Goal: Task Accomplishment & Management: Complete application form

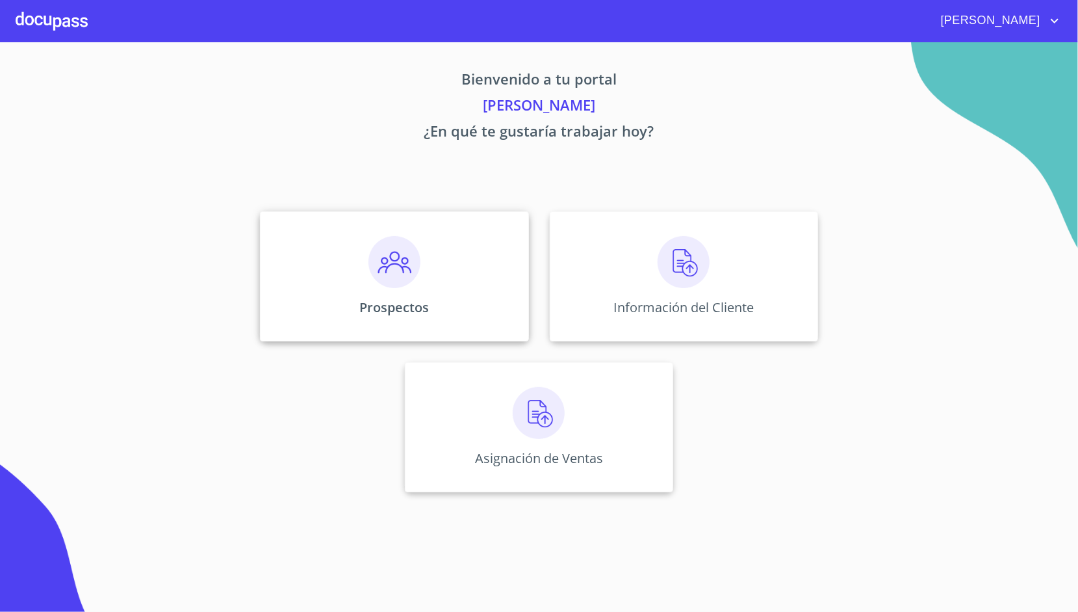
click at [466, 255] on div "Prospectos" at bounding box center [394, 276] width 268 height 130
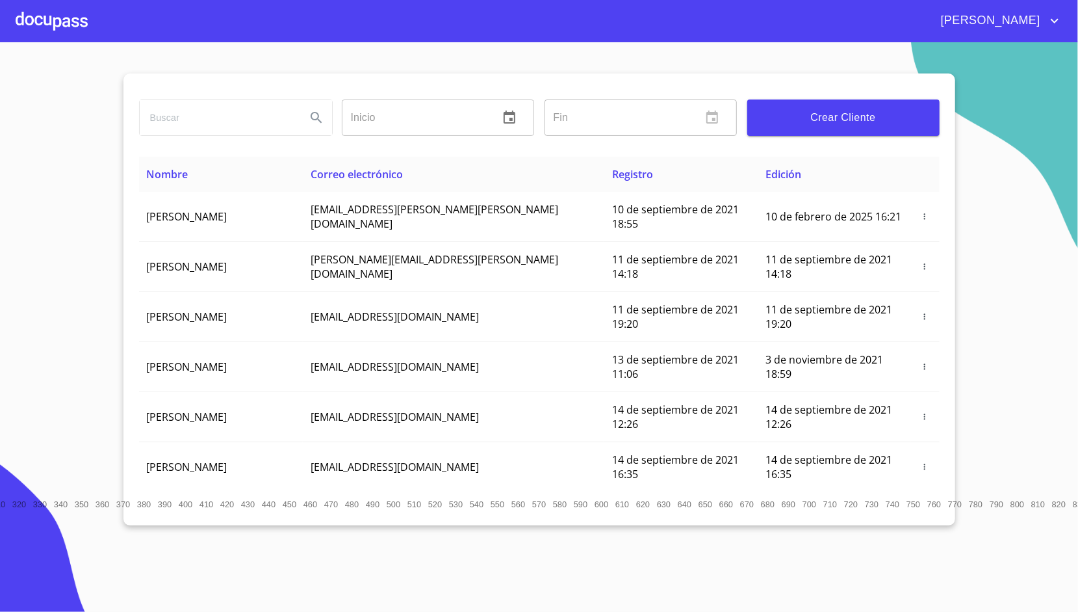
click at [247, 107] on input "search" at bounding box center [218, 117] width 156 height 35
paste input "[PERSON_NAME] [PERSON_NAME]"
type input "[PERSON_NAME] [PERSON_NAME]"
click at [319, 103] on button "Search" at bounding box center [316, 117] width 31 height 31
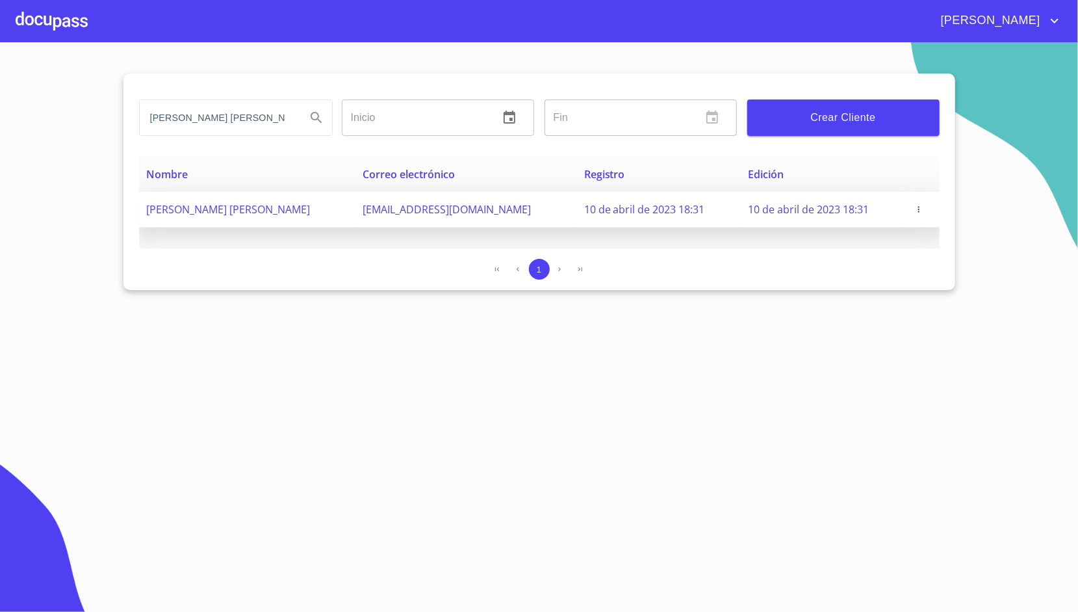
click at [917, 205] on icon "button" at bounding box center [919, 209] width 9 height 9
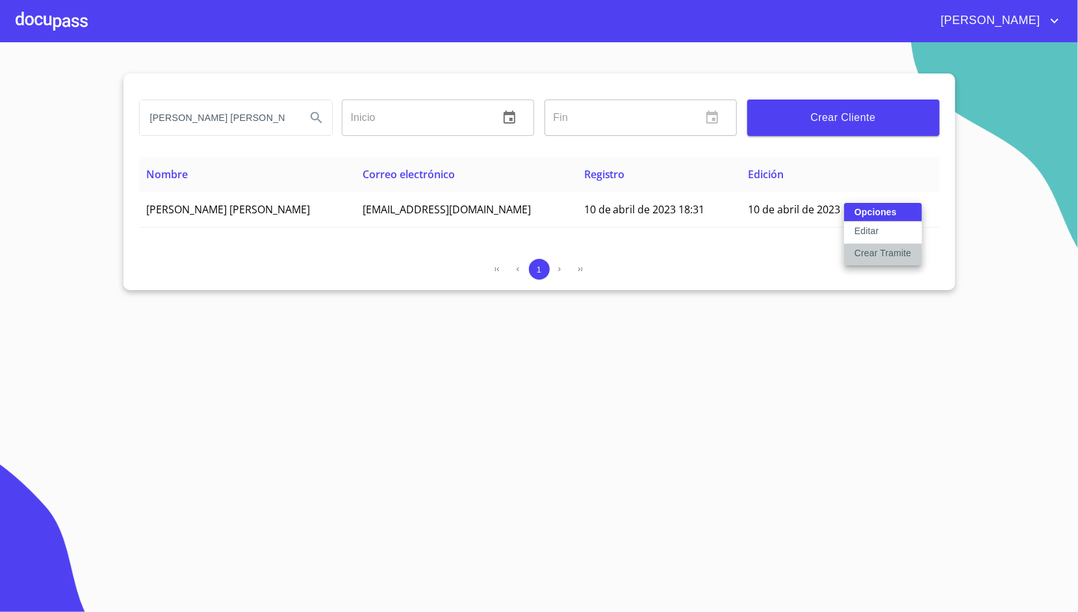
click at [883, 246] on p "Crear Tramite" at bounding box center [883, 252] width 57 height 13
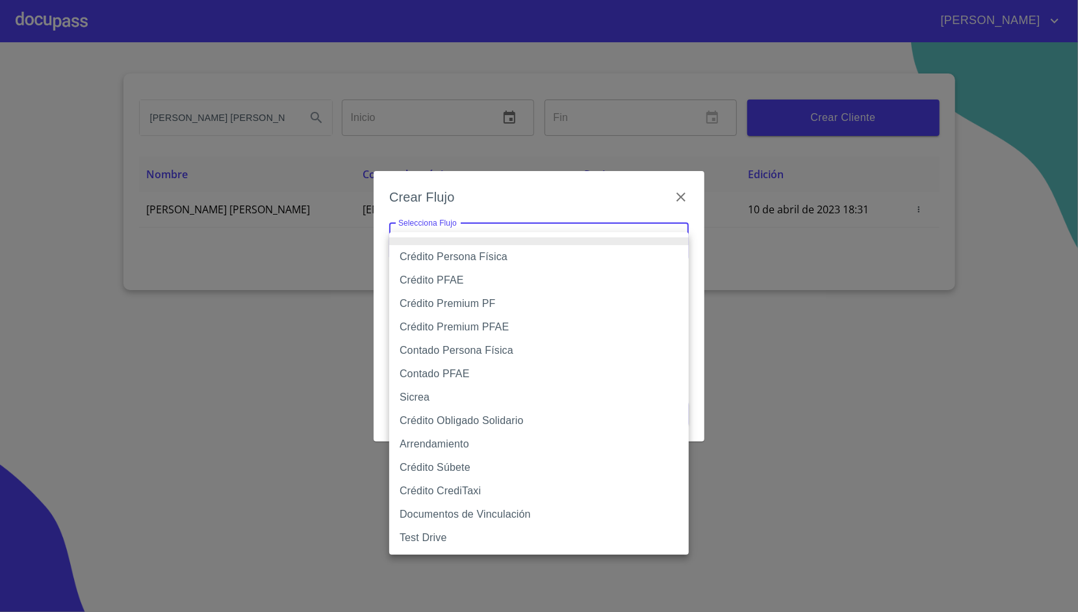
click at [586, 229] on body "[PERSON_NAME] [PERSON_NAME] [PERSON_NAME] Inicio ​ Fin ​ Crear Cliente Nombre C…" at bounding box center [539, 306] width 1078 height 612
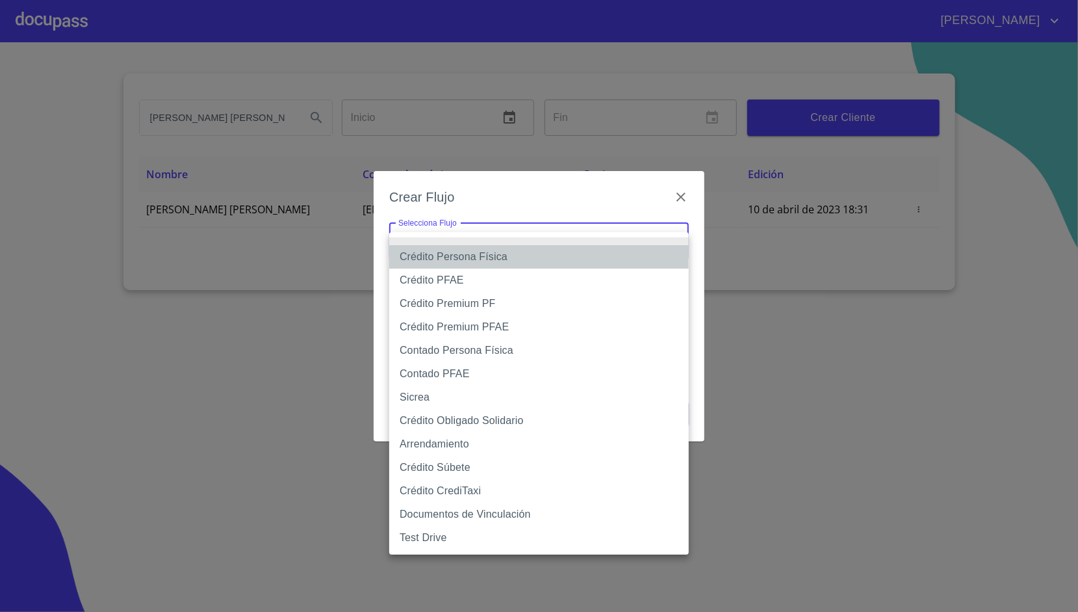
click at [516, 259] on li "Crédito Persona Física" at bounding box center [539, 256] width 300 height 23
type input "6009fb3c7d1714eb8809aa97"
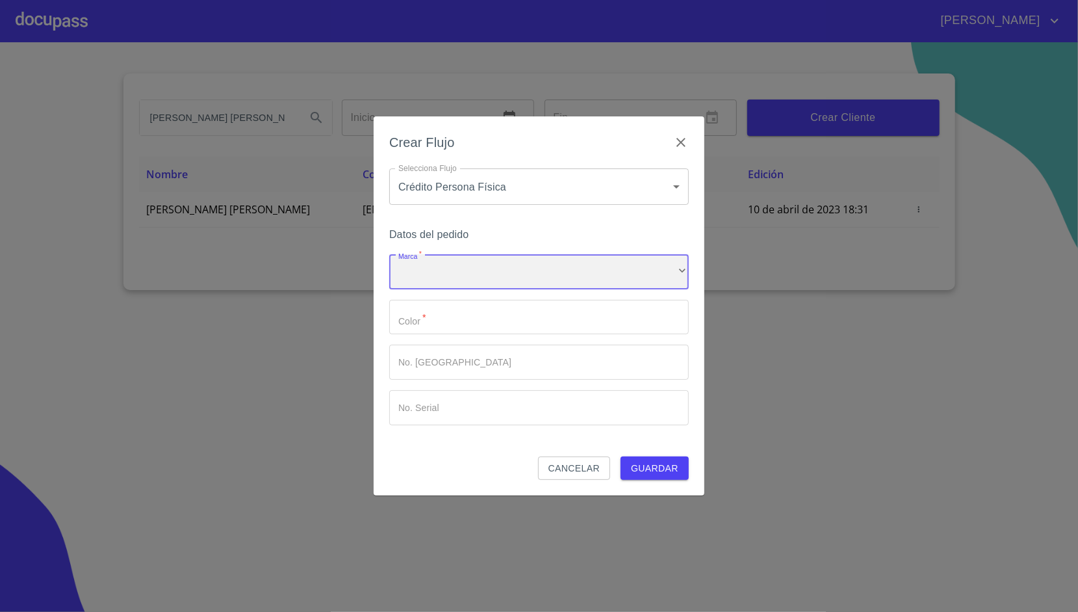
click at [522, 264] on div "​" at bounding box center [539, 271] width 300 height 35
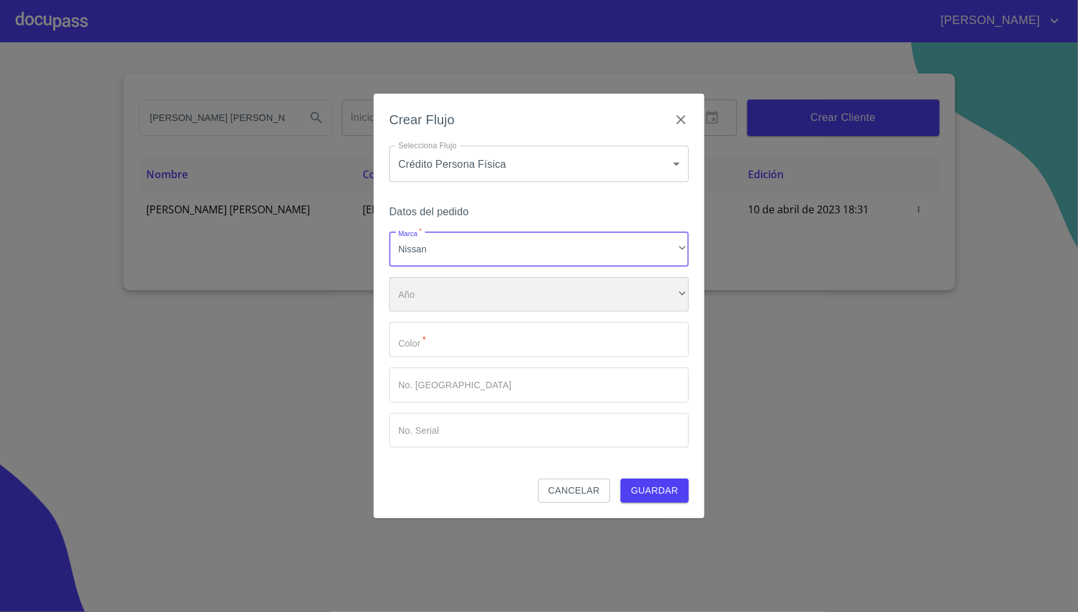
click at [515, 281] on div "​" at bounding box center [539, 294] width 300 height 35
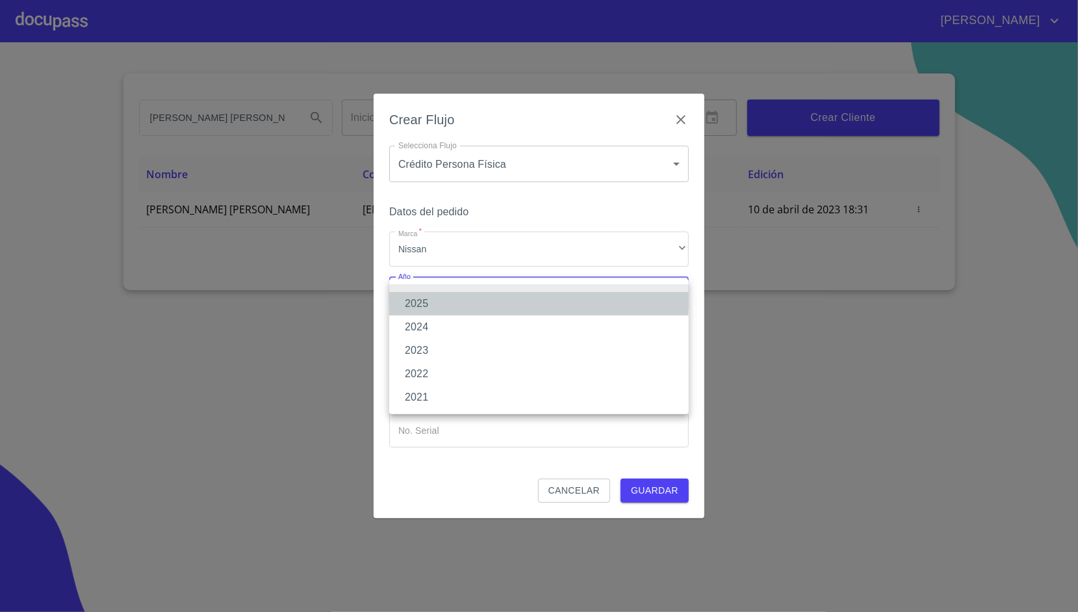
click at [471, 306] on li "2025" at bounding box center [539, 303] width 300 height 23
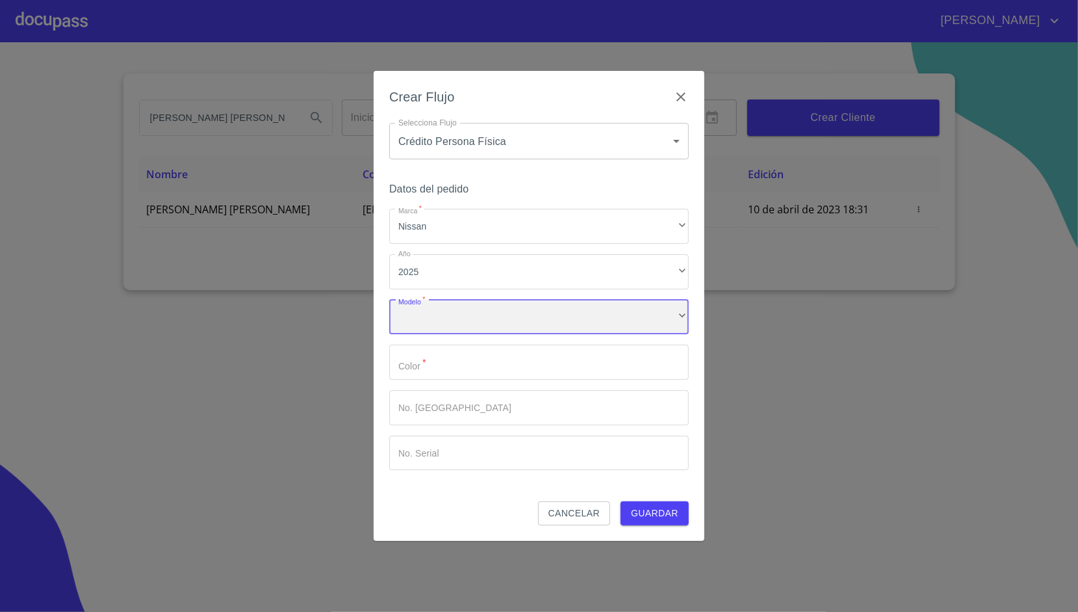
click at [480, 308] on div "​" at bounding box center [539, 317] width 300 height 35
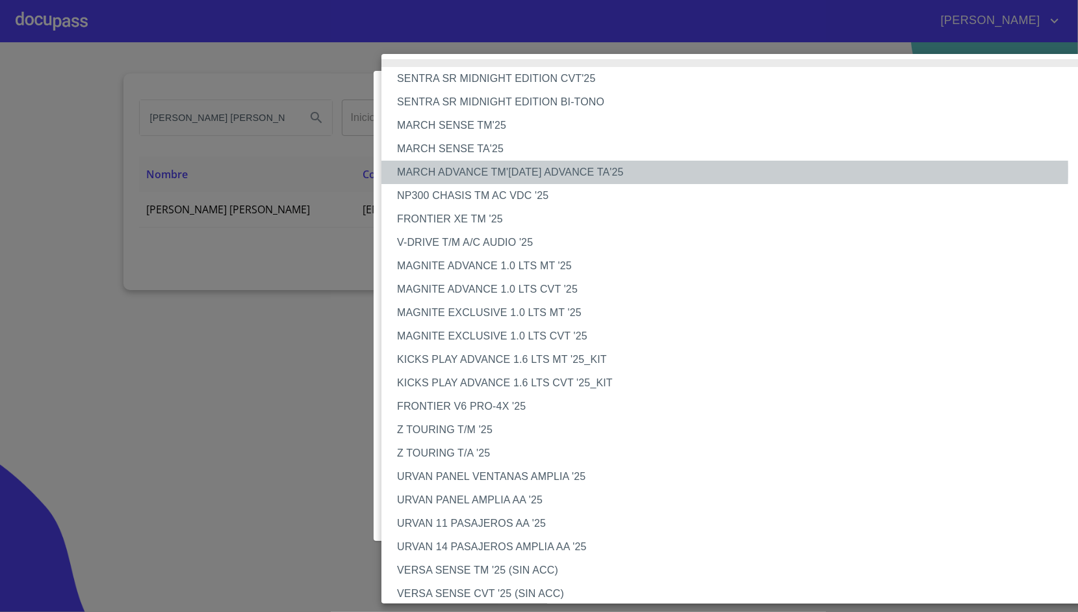
click at [529, 172] on li "MARCH ADVANCE TM'[DATE] ADVANCE TA'25" at bounding box center [745, 172] width 726 height 23
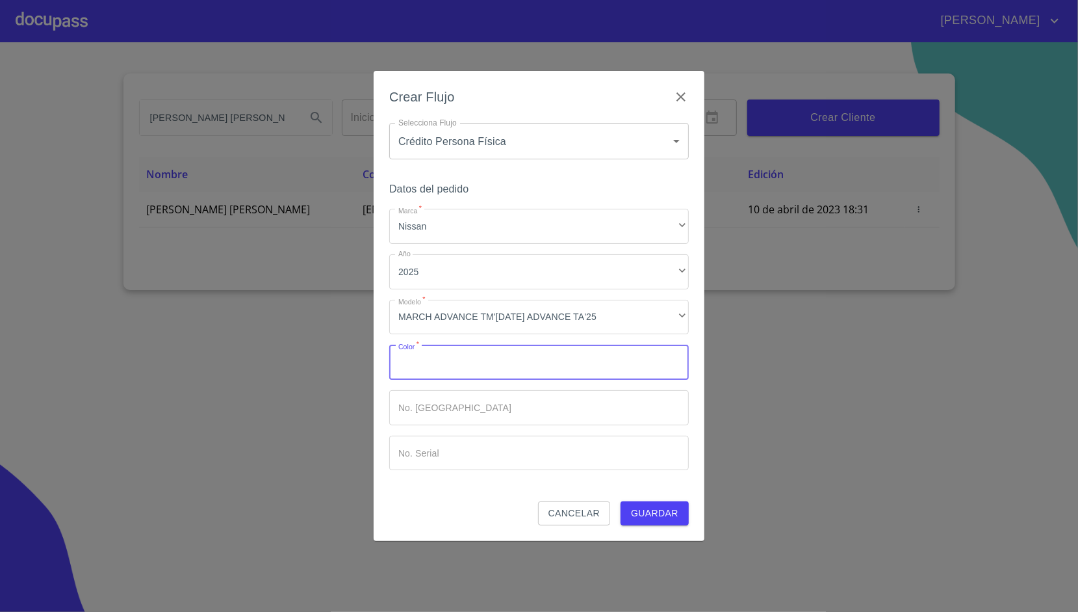
click at [467, 367] on input "Marca   *" at bounding box center [539, 362] width 300 height 35
type input "gri"
type input "GRIS"
click at [658, 496] on div "Datos del pedido Marca   * Nissan ​ Año 2025 ​ Modelo   * MARCH ADVANCE TM'[DAT…" at bounding box center [539, 340] width 300 height 321
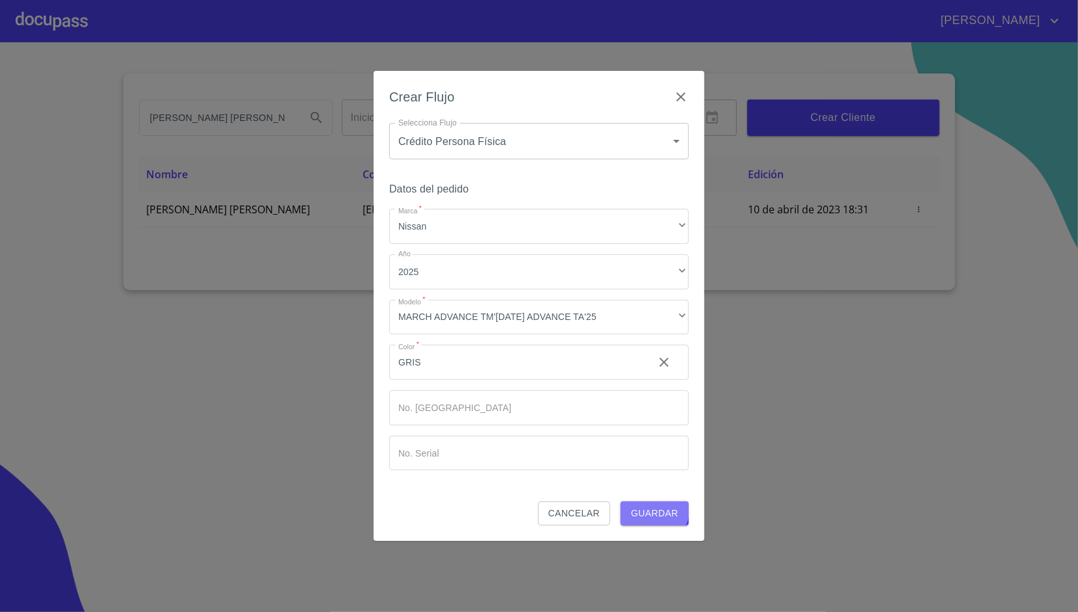
click at [655, 507] on span "Guardar" at bounding box center [654, 513] width 47 height 16
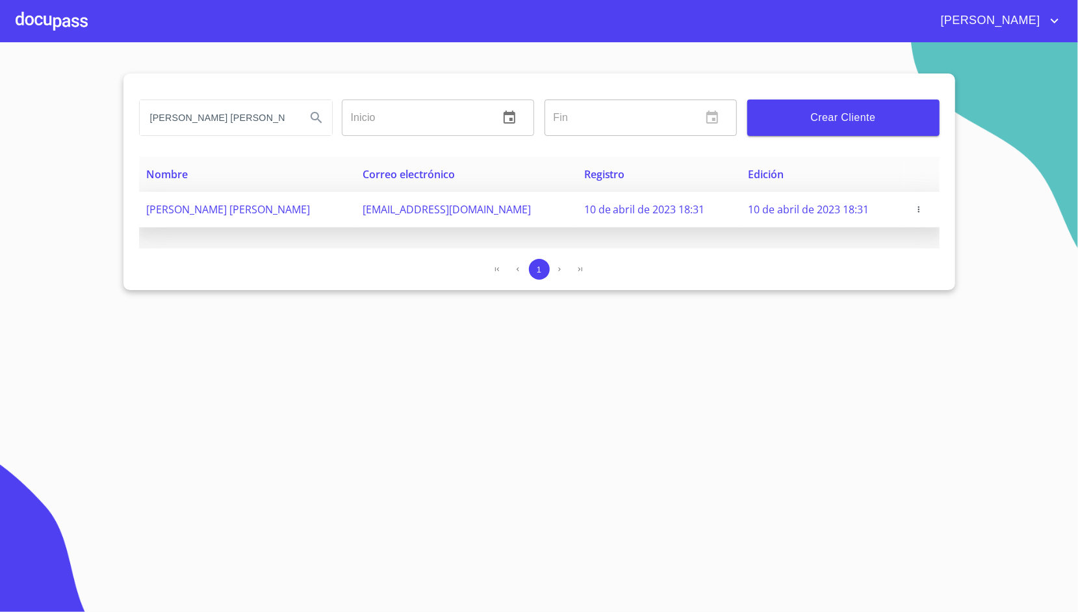
click at [406, 204] on span "[EMAIL_ADDRESS][DOMAIN_NAME]" at bounding box center [447, 209] width 168 height 14
copy span "[EMAIL_ADDRESS][DOMAIN_NAME]"
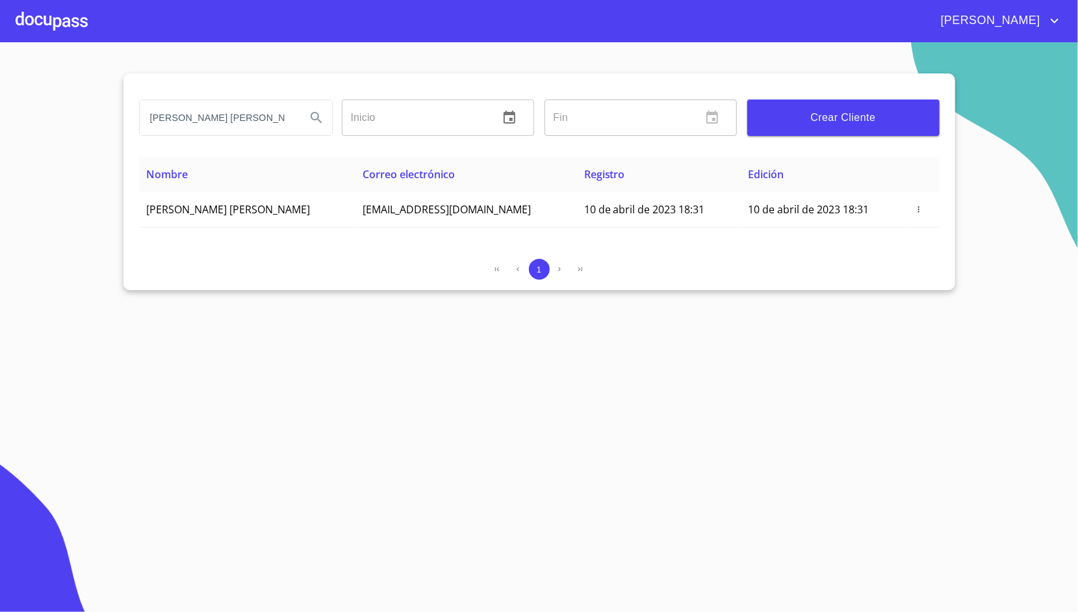
click at [36, 11] on div at bounding box center [52, 21] width 72 height 42
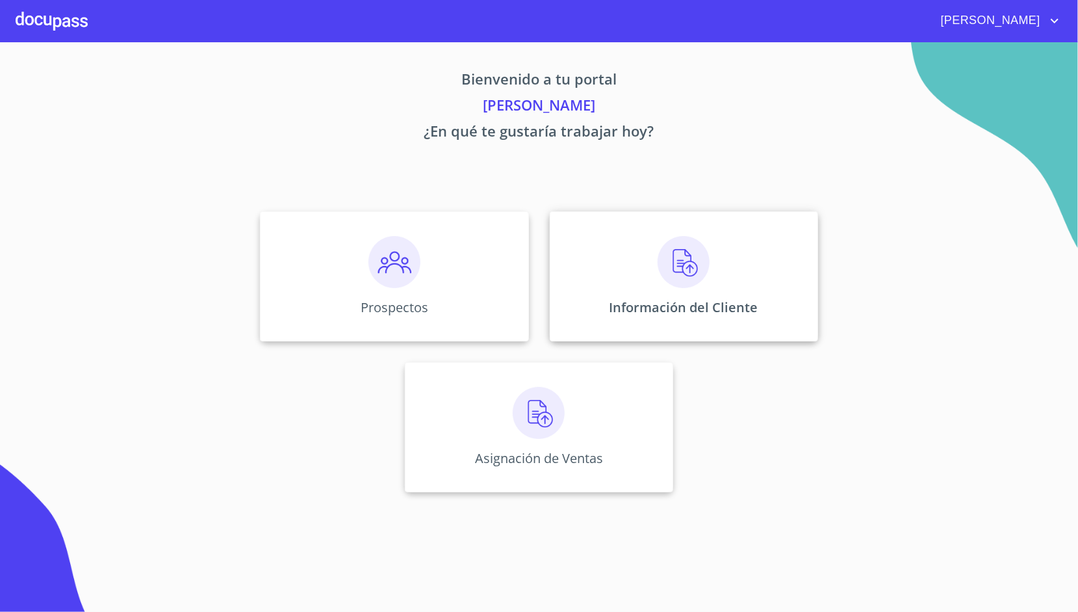
click at [623, 266] on div "Información del Cliente" at bounding box center [684, 276] width 268 height 130
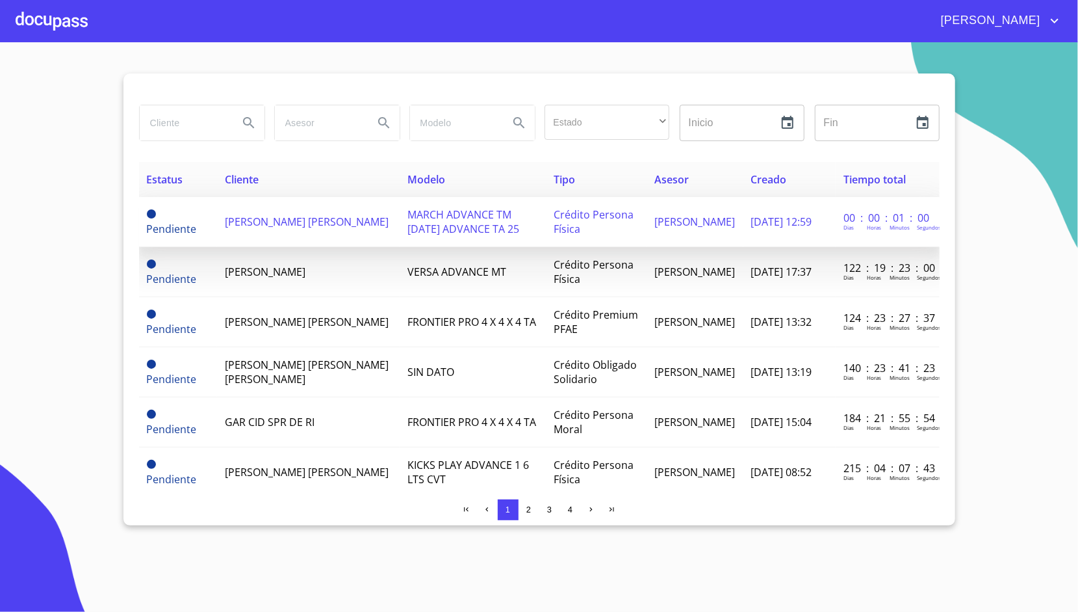
click at [317, 227] on span "[PERSON_NAME] [PERSON_NAME]" at bounding box center [307, 222] width 164 height 14
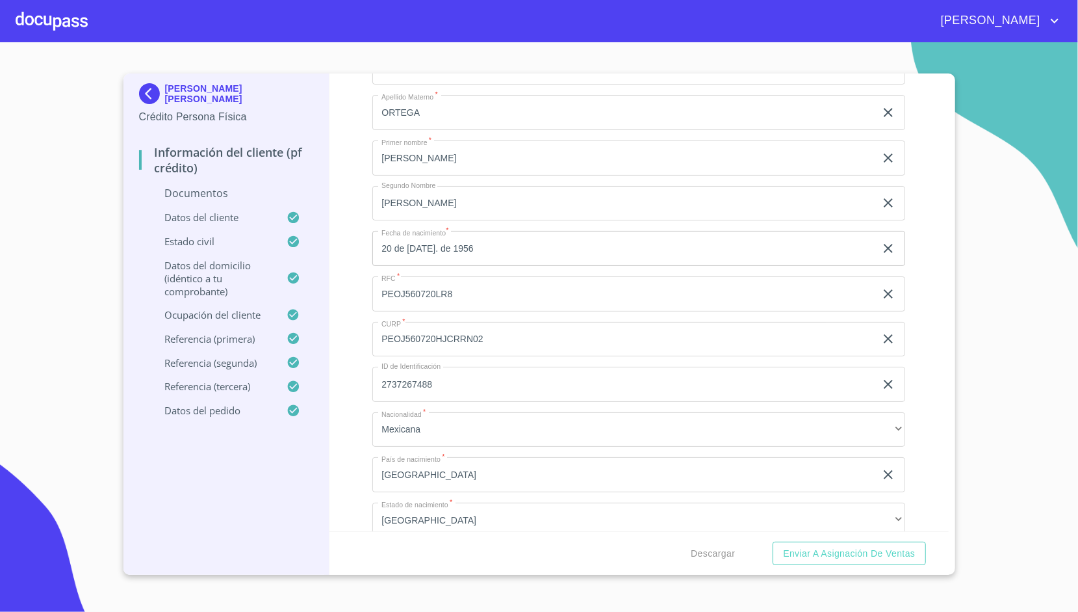
scroll to position [2761, 0]
click at [410, 278] on input "PEOJ560720LR8" at bounding box center [623, 289] width 503 height 35
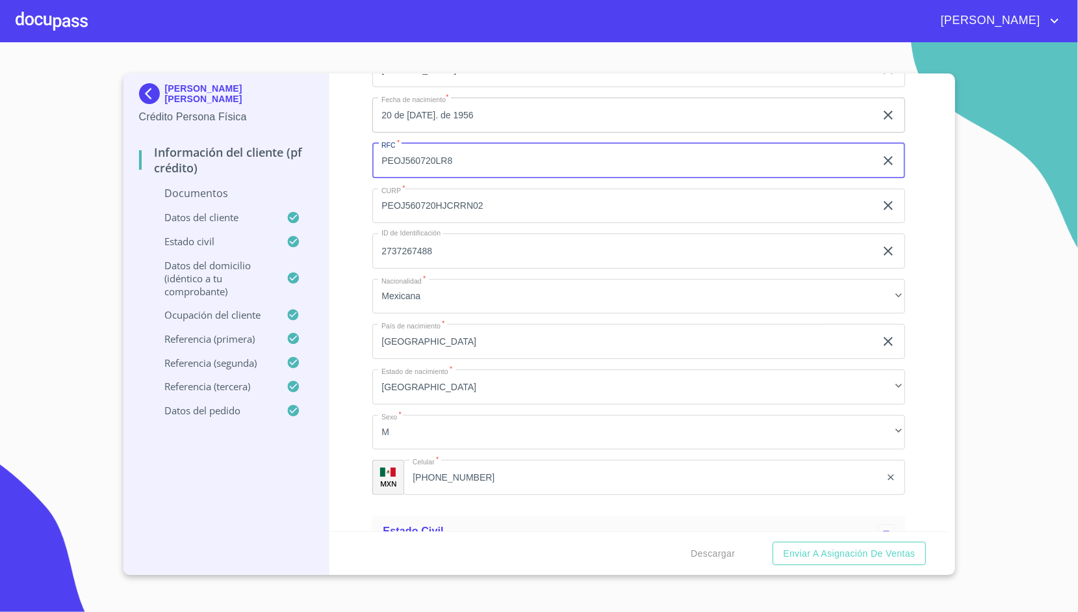
scroll to position [2891, 0]
click at [478, 467] on input "[PHONE_NUMBER]" at bounding box center [642, 476] width 477 height 35
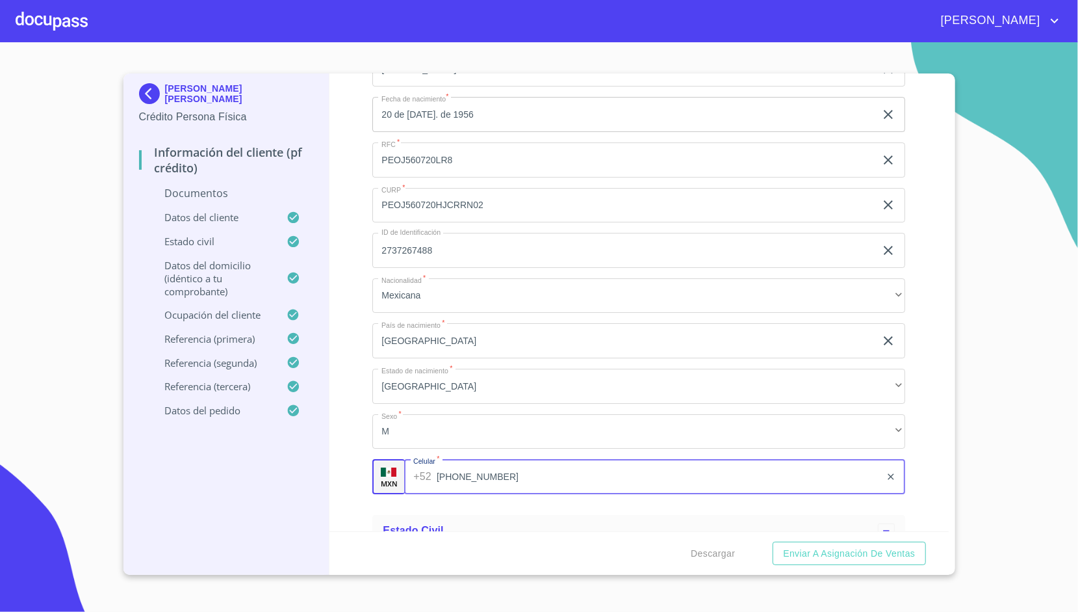
click at [478, 467] on input "[PHONE_NUMBER]" at bounding box center [659, 476] width 444 height 35
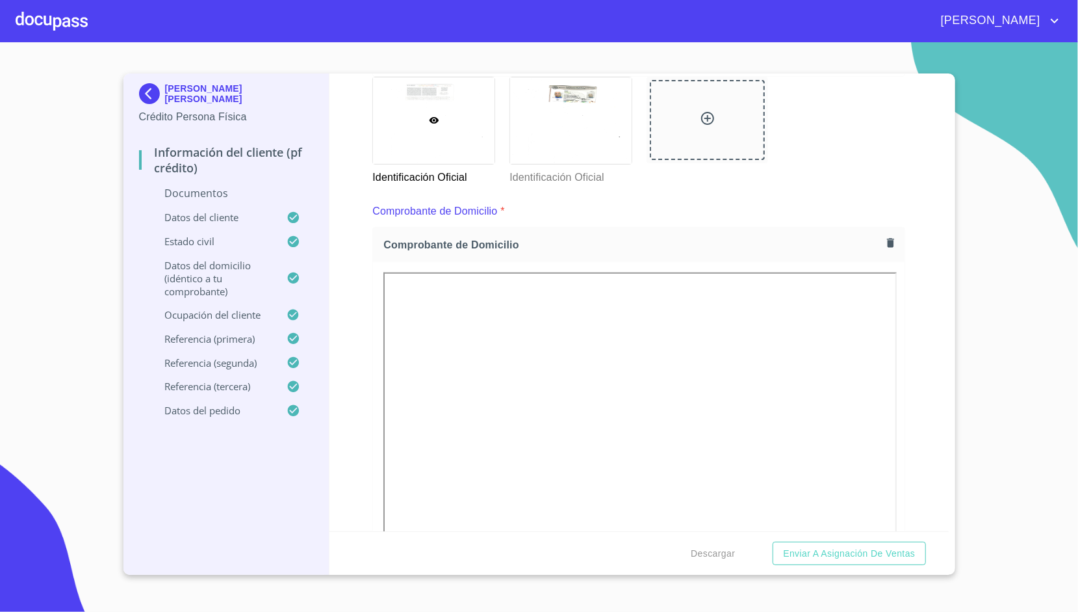
scroll to position [3060, 0]
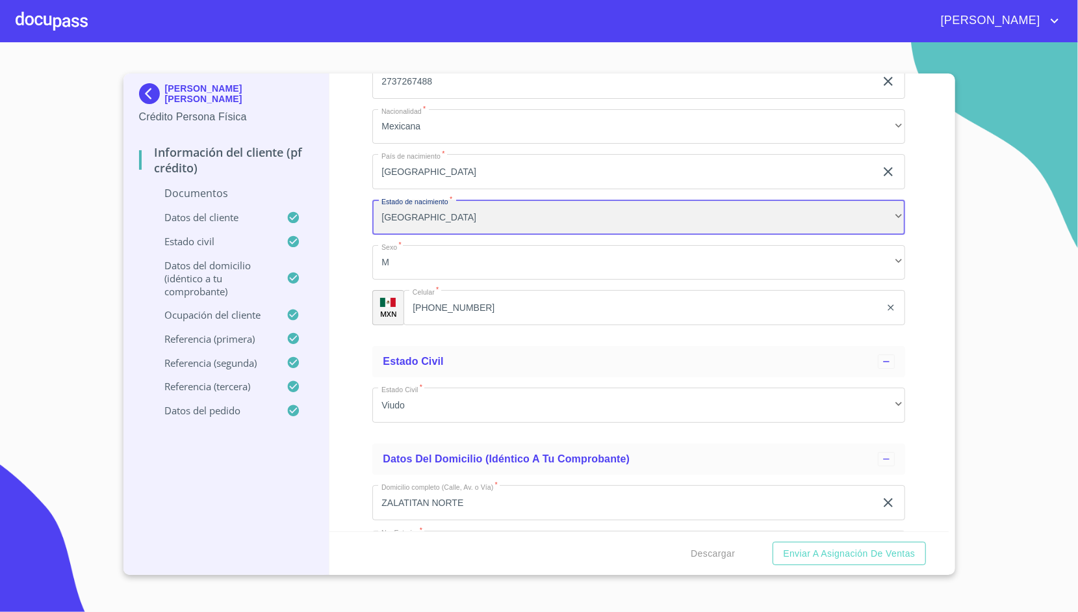
click at [374, 200] on div "[GEOGRAPHIC_DATA]" at bounding box center [638, 217] width 533 height 35
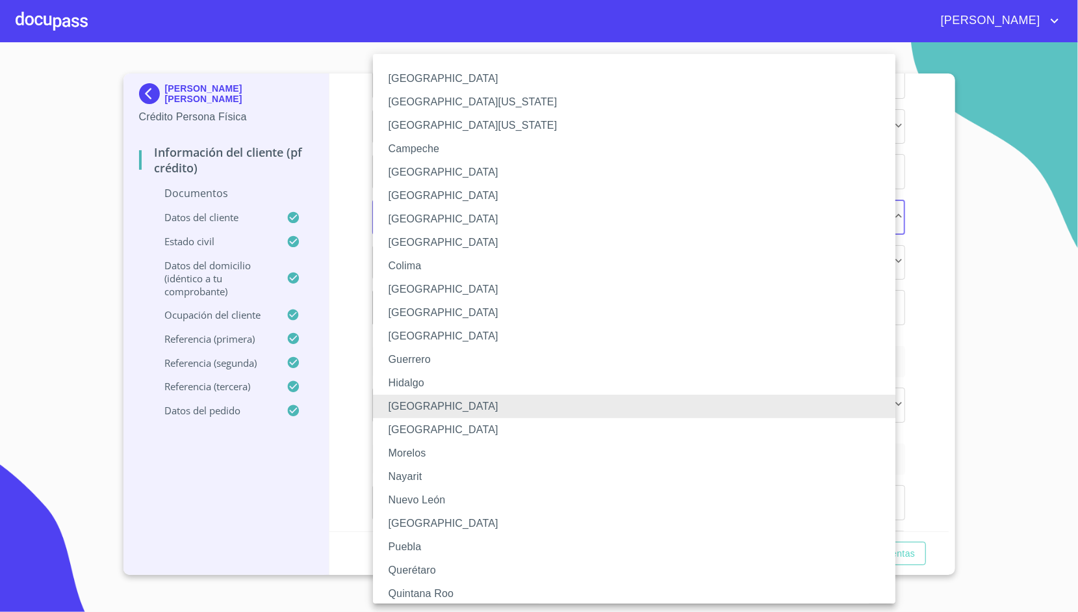
click at [350, 200] on div at bounding box center [539, 306] width 1078 height 612
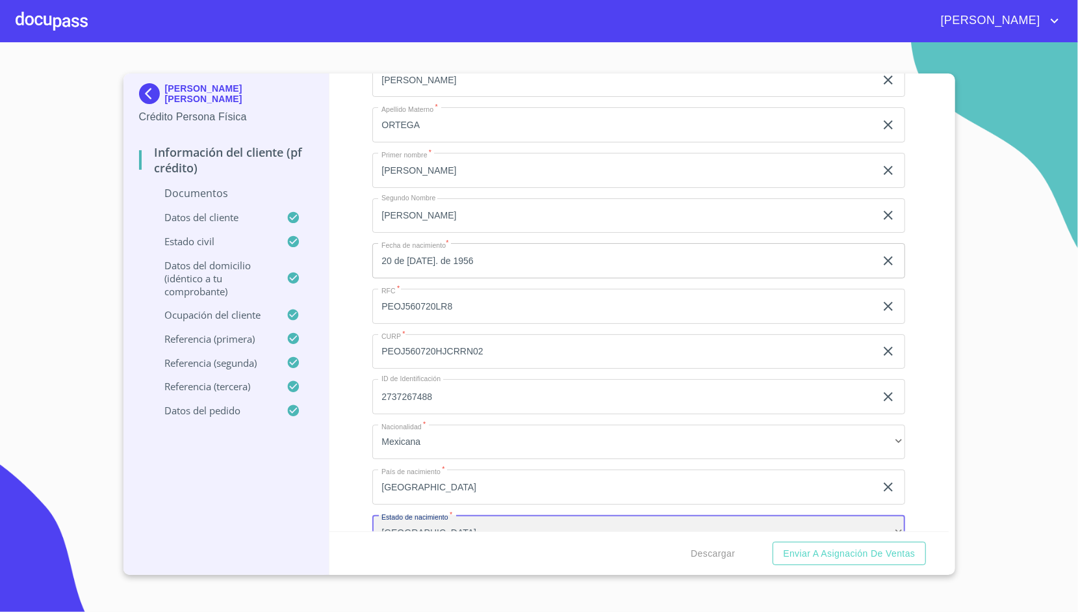
scroll to position [2744, 0]
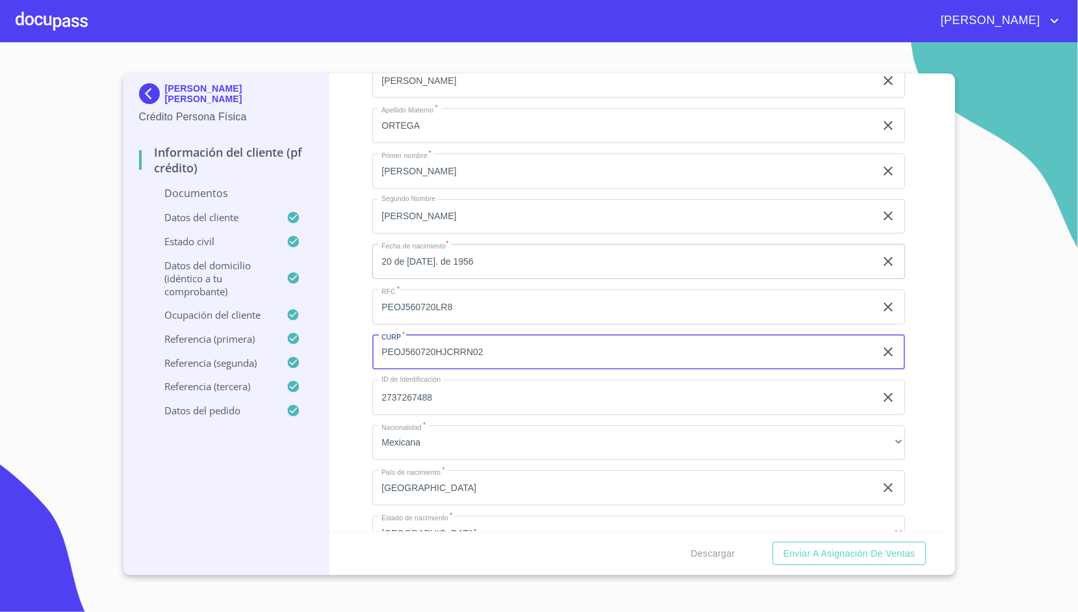
click at [426, 350] on input "PEOJ560720HJCRRN02" at bounding box center [623, 352] width 503 height 35
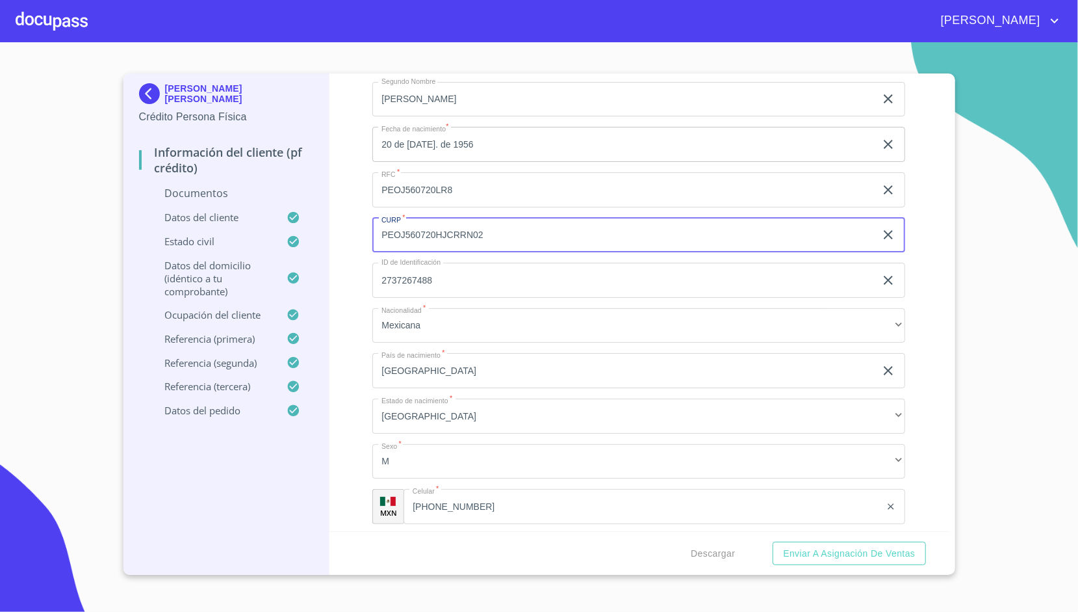
scroll to position [2863, 0]
click at [312, 369] on icon at bounding box center [300, 363] width 27 height 14
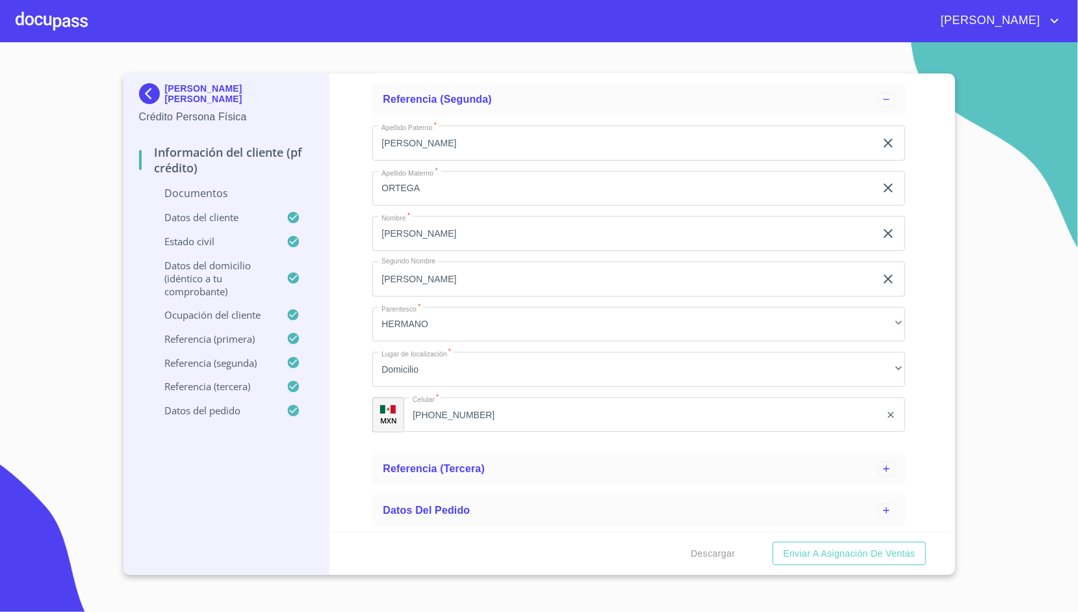
scroll to position [307, 0]
click at [199, 239] on p "Estado Civil" at bounding box center [213, 241] width 148 height 13
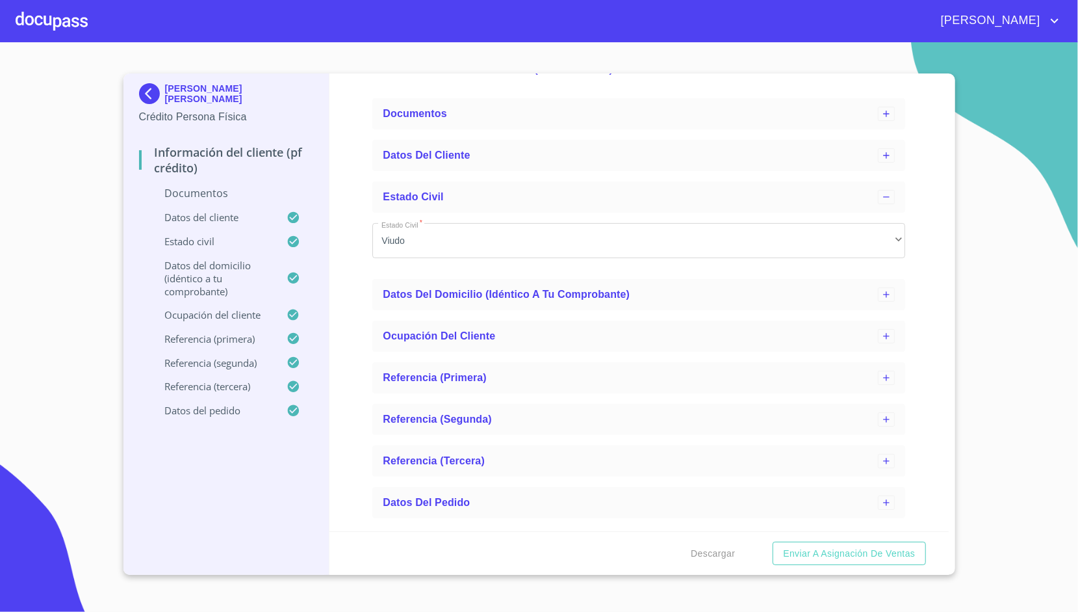
scroll to position [43, 0]
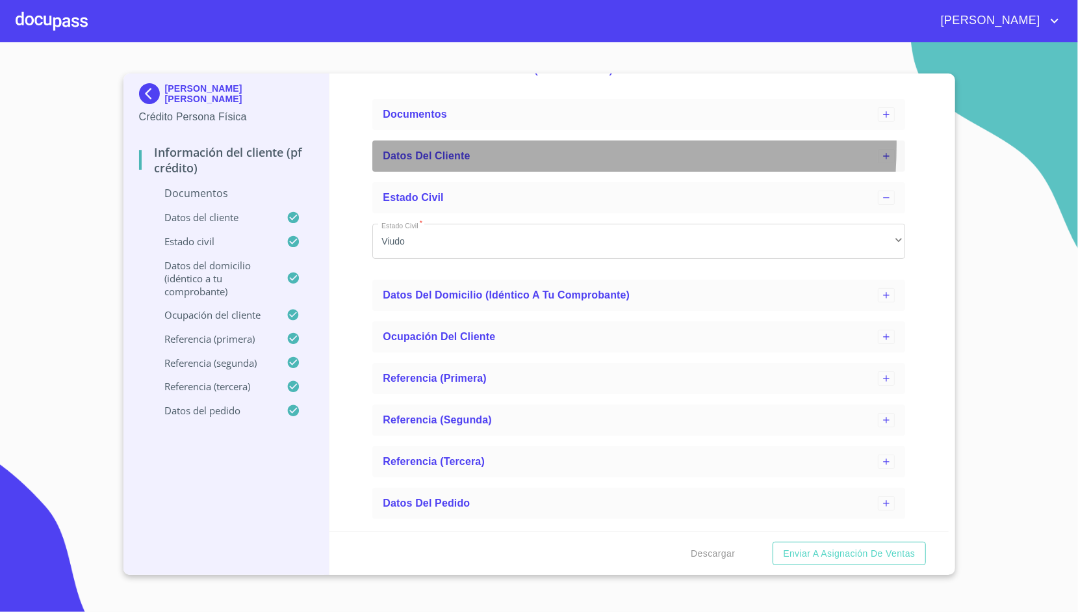
click at [436, 143] on div "Datos del cliente" at bounding box center [638, 155] width 533 height 31
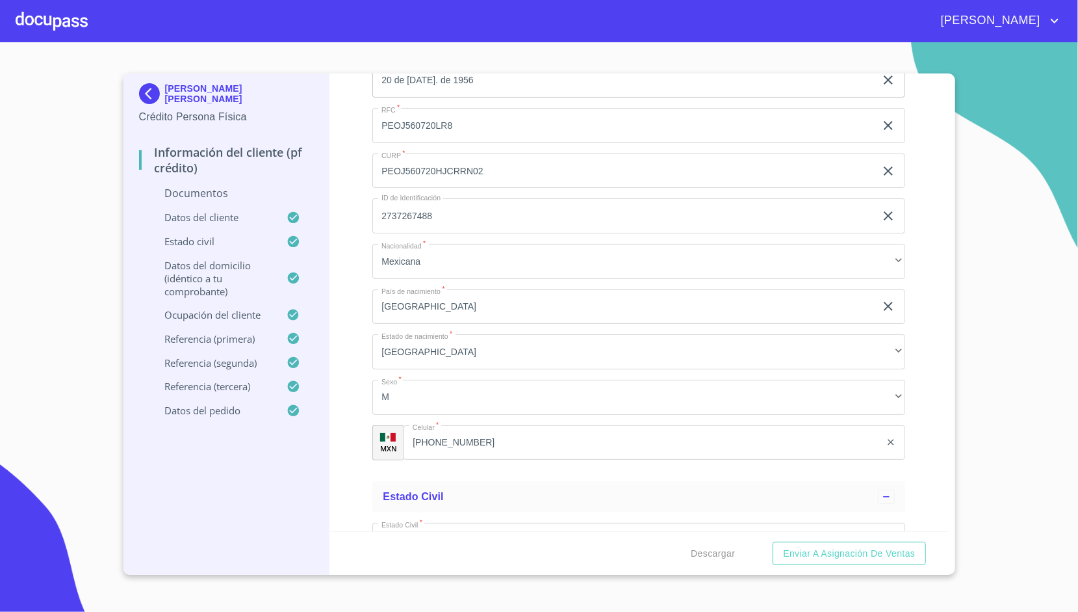
scroll to position [345, 0]
click at [215, 281] on p "Datos del domicilio (idéntico a tu comprobante)" at bounding box center [213, 278] width 148 height 39
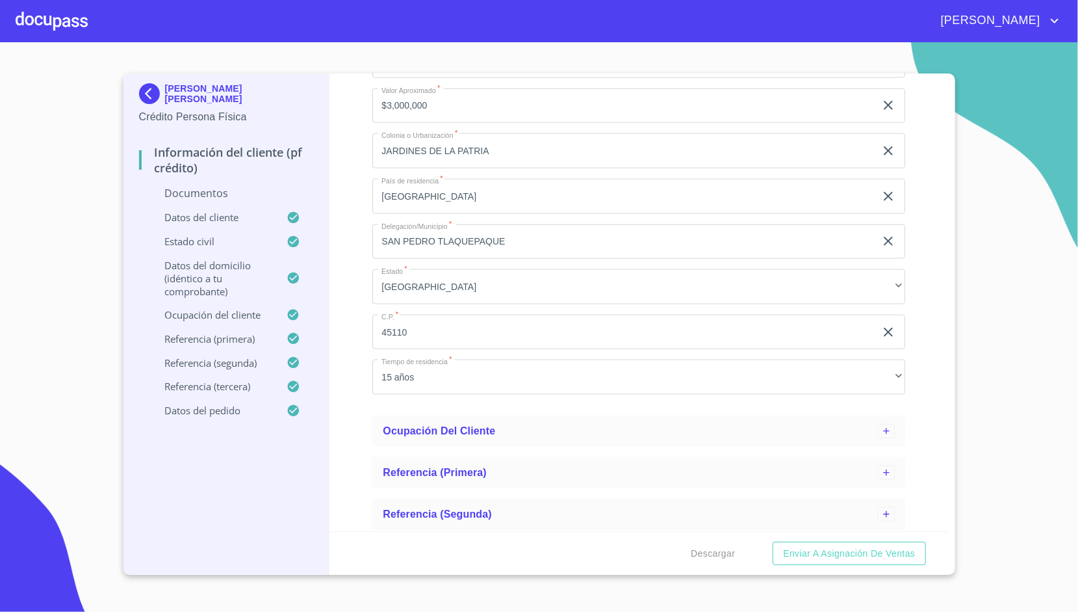
scroll to position [1066, 0]
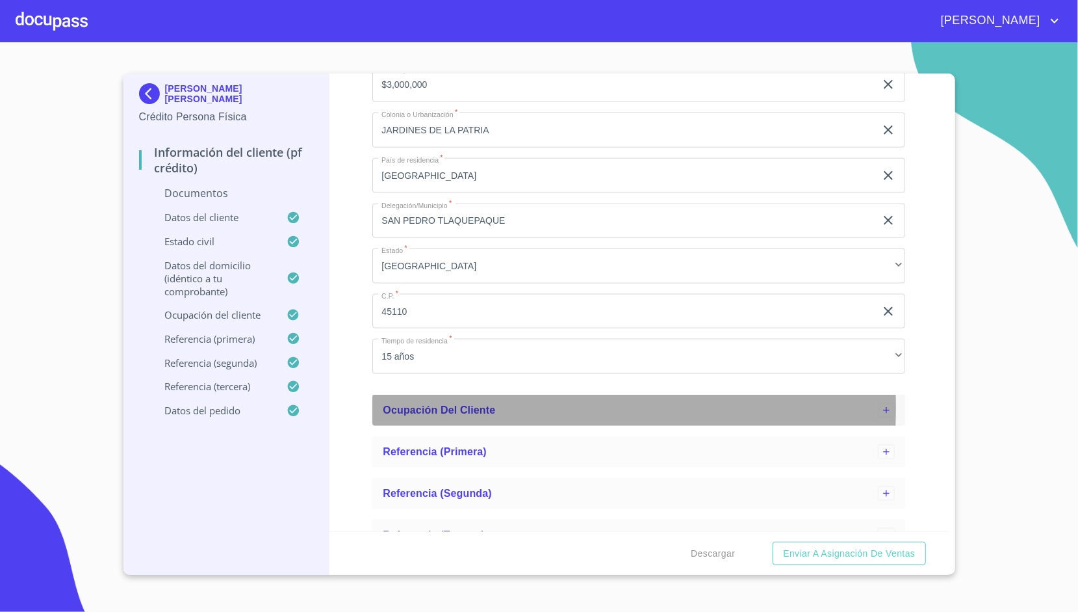
click at [468, 407] on span "Ocupación del Cliente" at bounding box center [439, 409] width 112 height 11
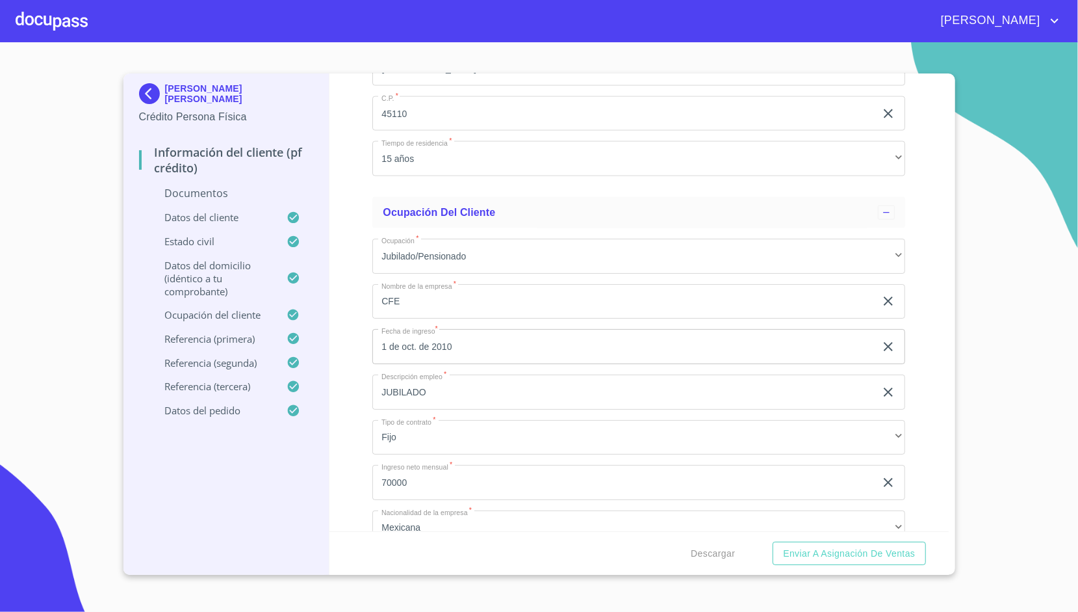
scroll to position [1257, 0]
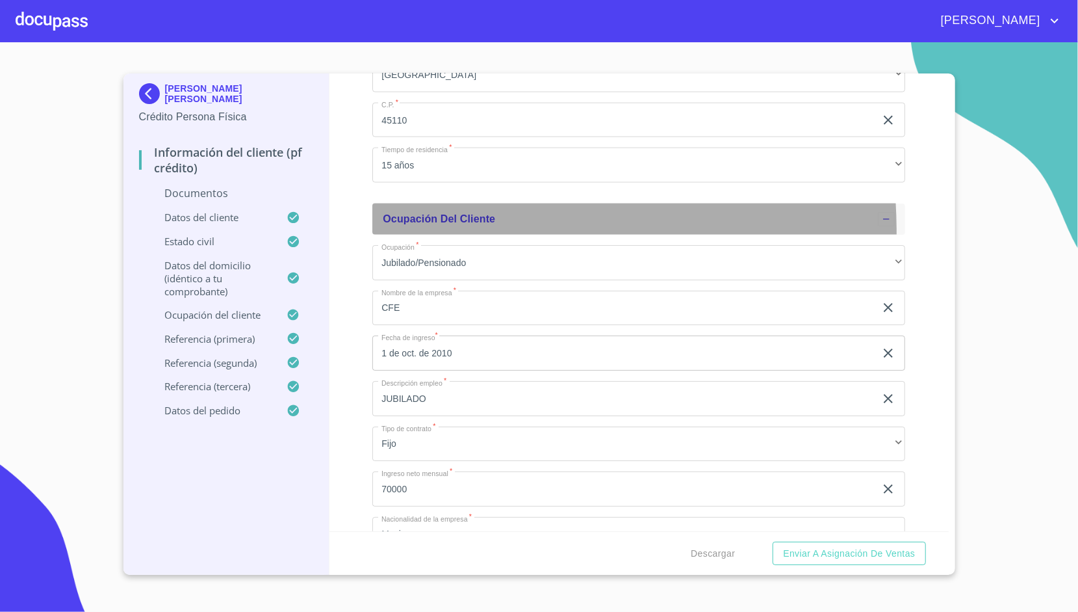
click at [399, 233] on div "Ocupación del Cliente" at bounding box center [638, 218] width 533 height 31
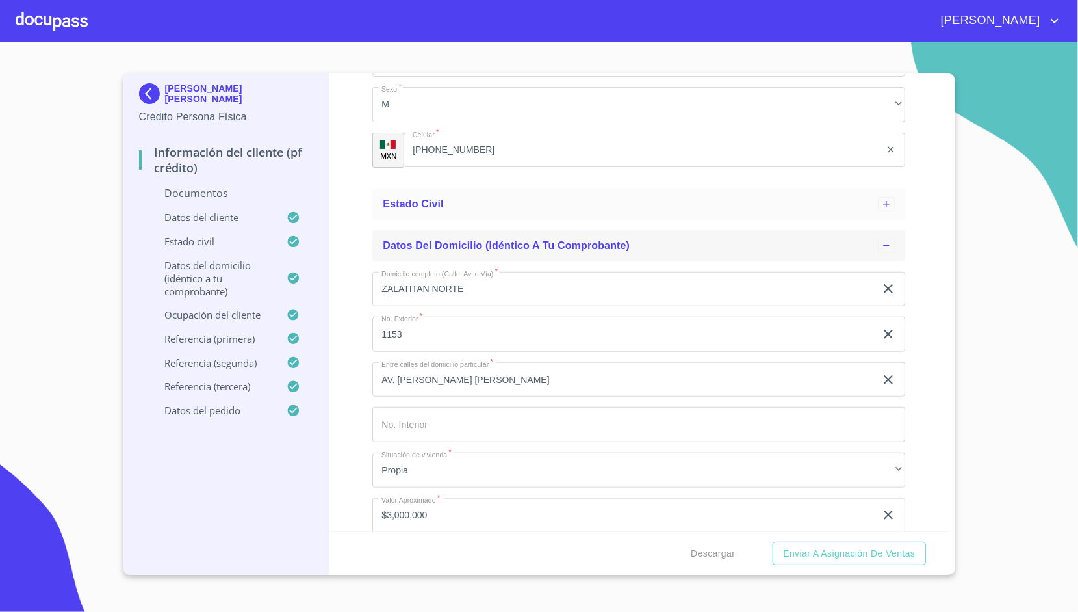
scroll to position [634, 0]
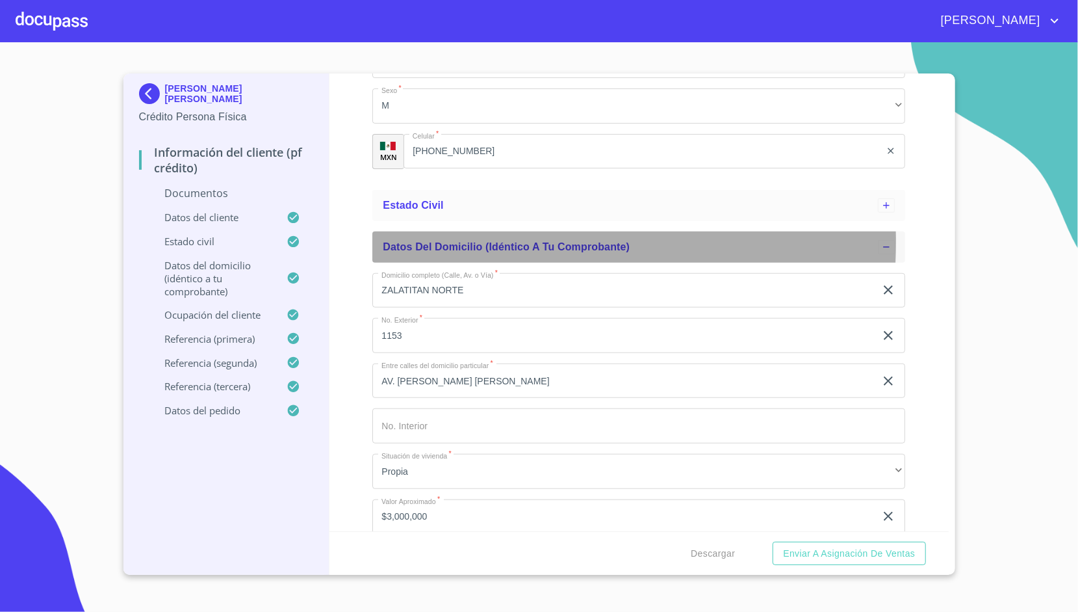
click at [434, 242] on span "Datos del domicilio (idéntico a tu comprobante)" at bounding box center [506, 246] width 247 height 11
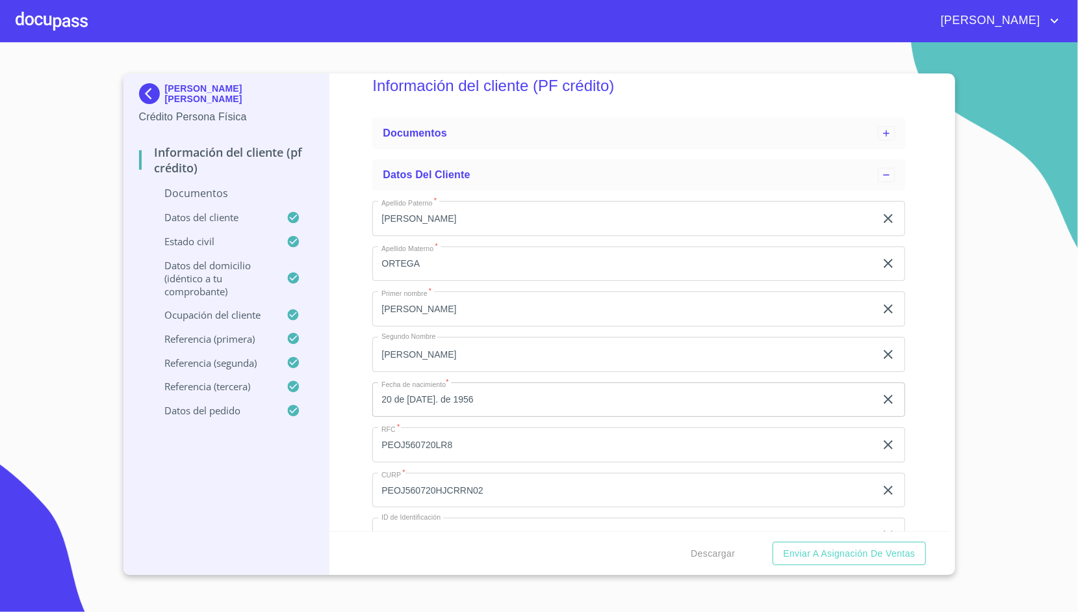
scroll to position [0, 0]
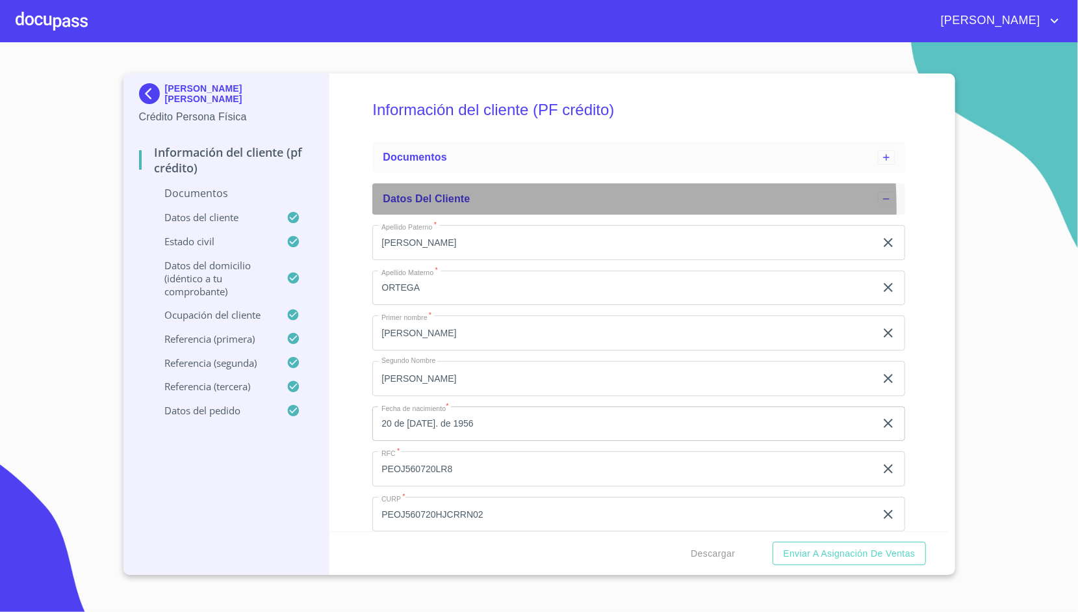
click at [420, 209] on div "Datos del cliente" at bounding box center [638, 198] width 533 height 31
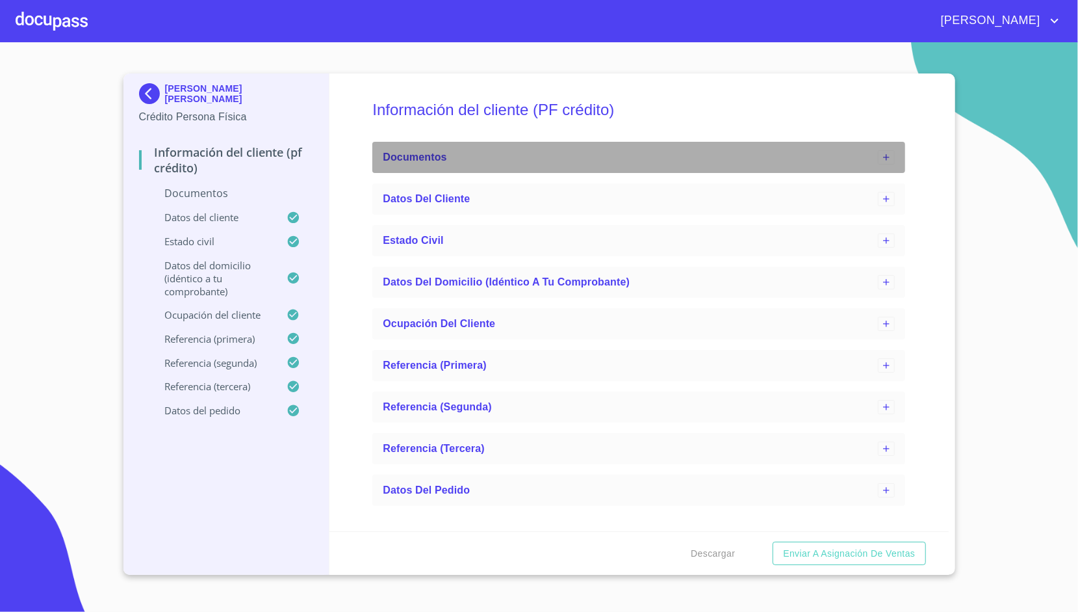
click at [443, 156] on div "Documentos" at bounding box center [630, 158] width 495 height 16
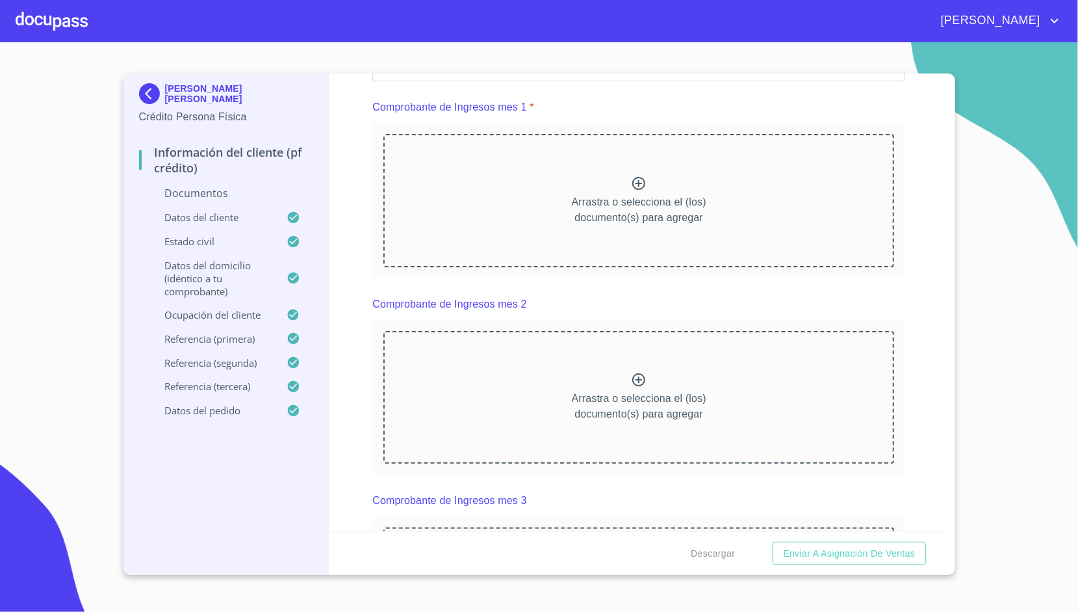
scroll to position [1318, 0]
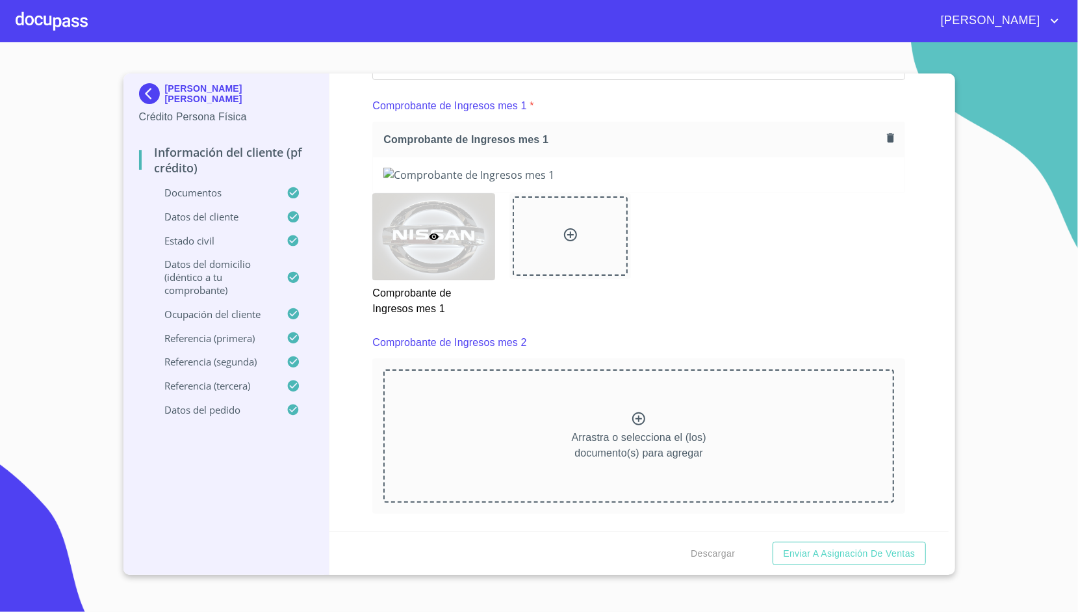
click at [361, 248] on div "Información del cliente (PF crédito) Documentos Documento de identificación.   …" at bounding box center [639, 302] width 619 height 458
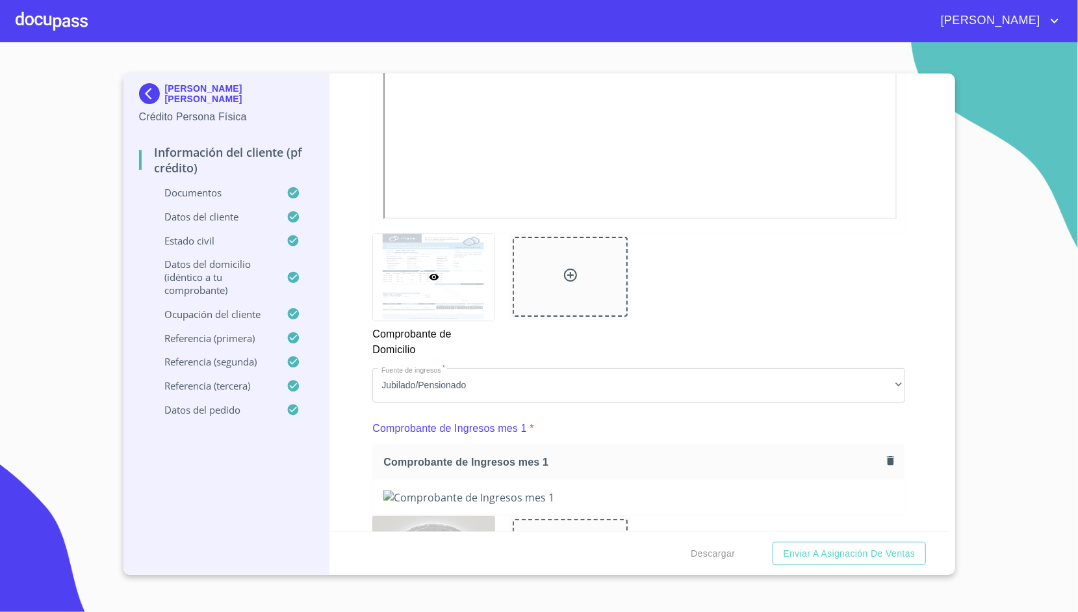
scroll to position [994, 0]
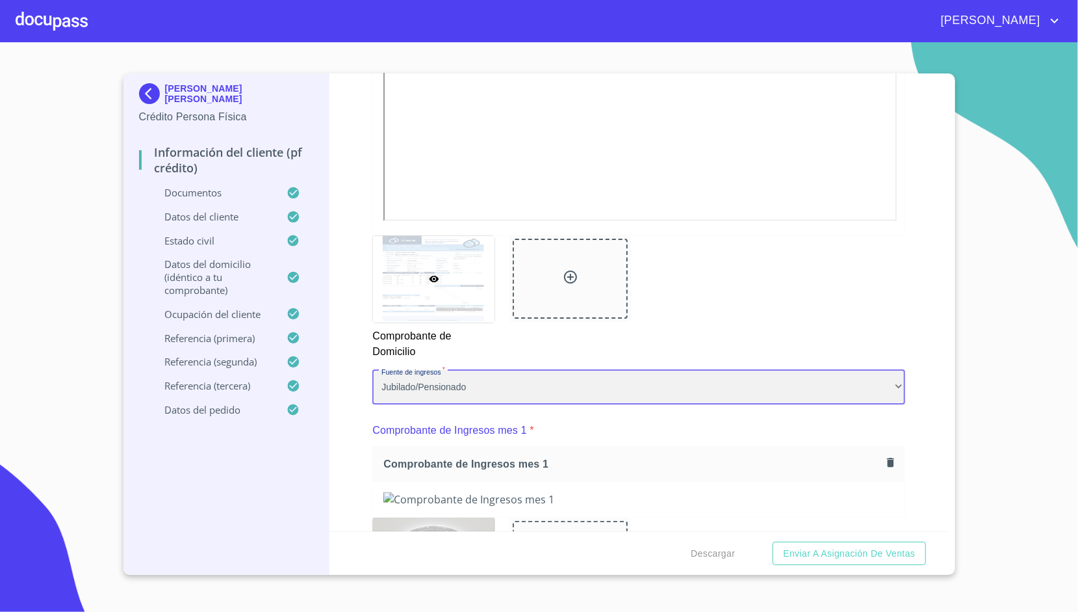
click at [372, 382] on div "Jubilado/Pensionado" at bounding box center [638, 387] width 533 height 35
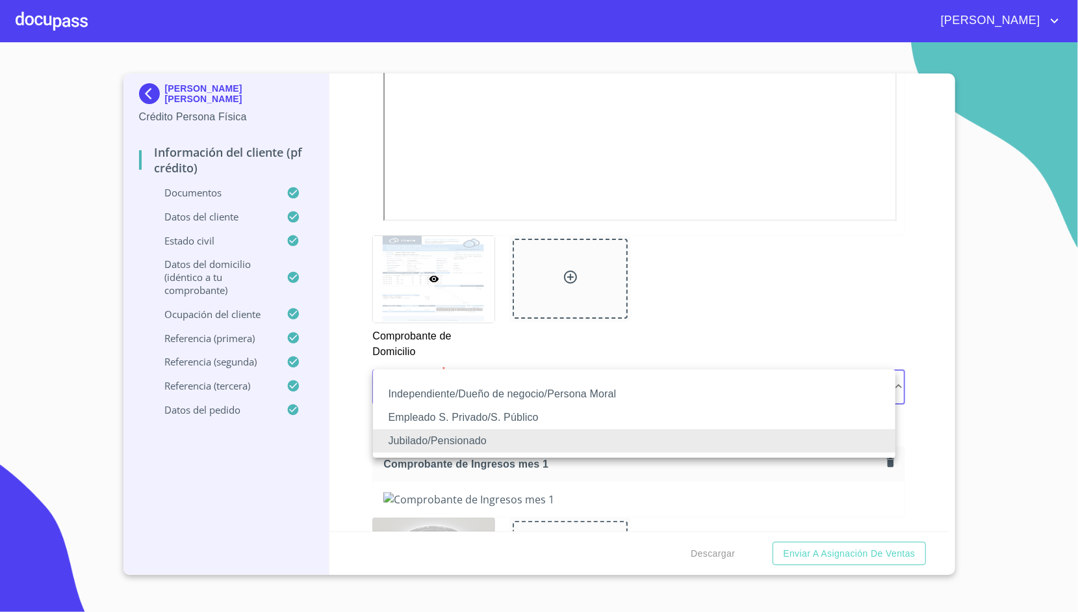
click at [355, 371] on div at bounding box center [539, 306] width 1078 height 612
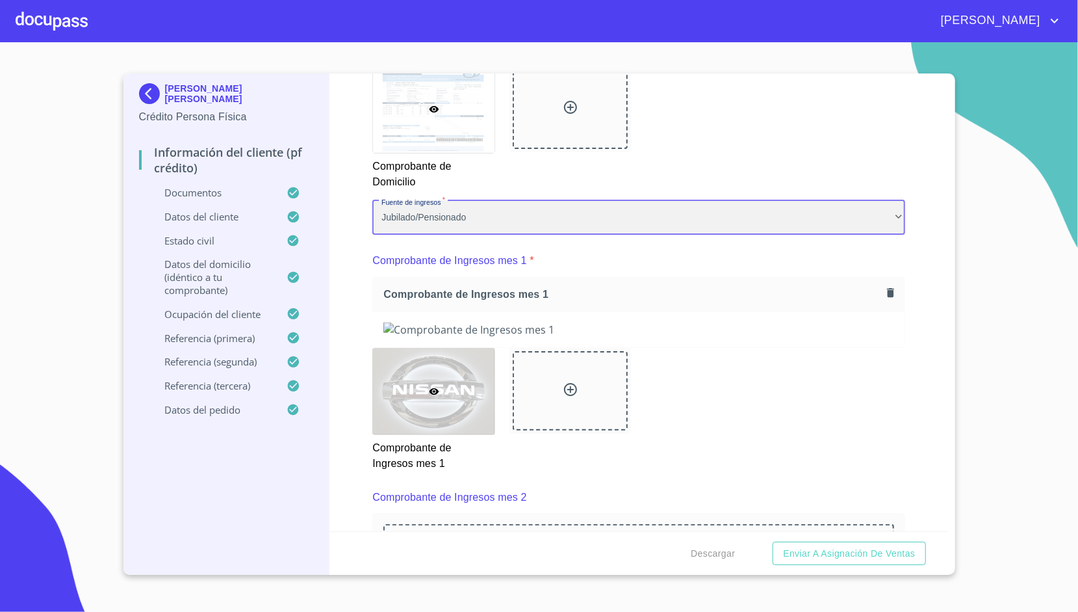
scroll to position [1212, 0]
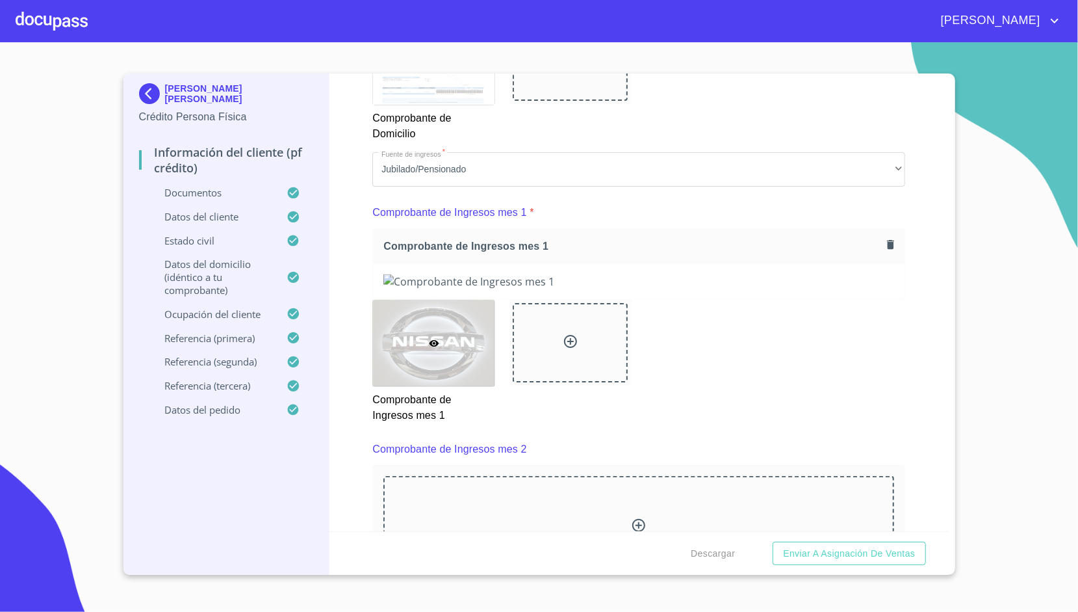
click at [294, 215] on icon at bounding box center [293, 216] width 11 height 11
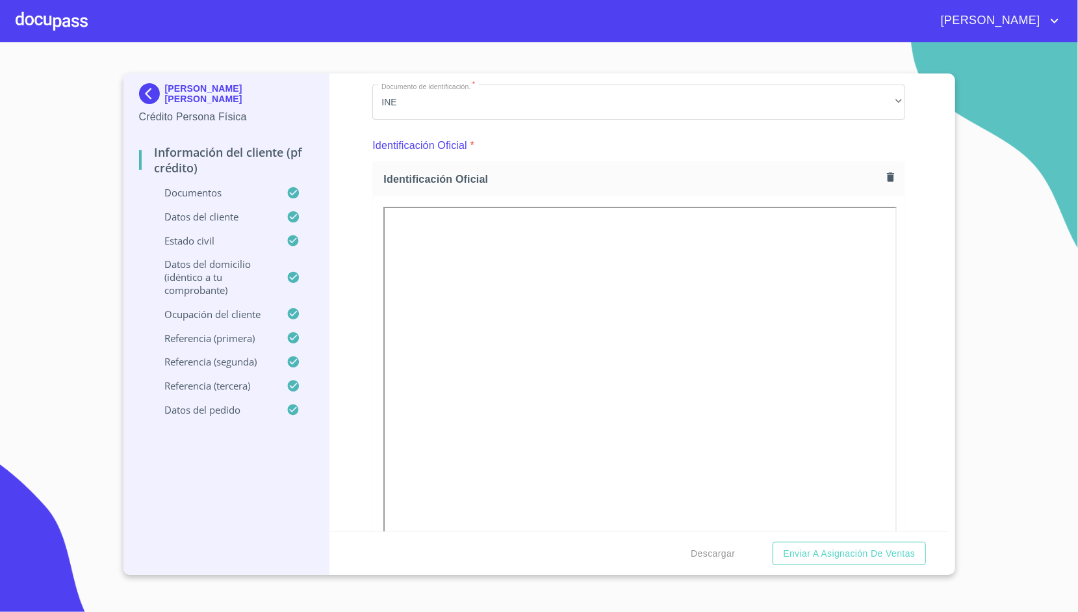
scroll to position [0, 0]
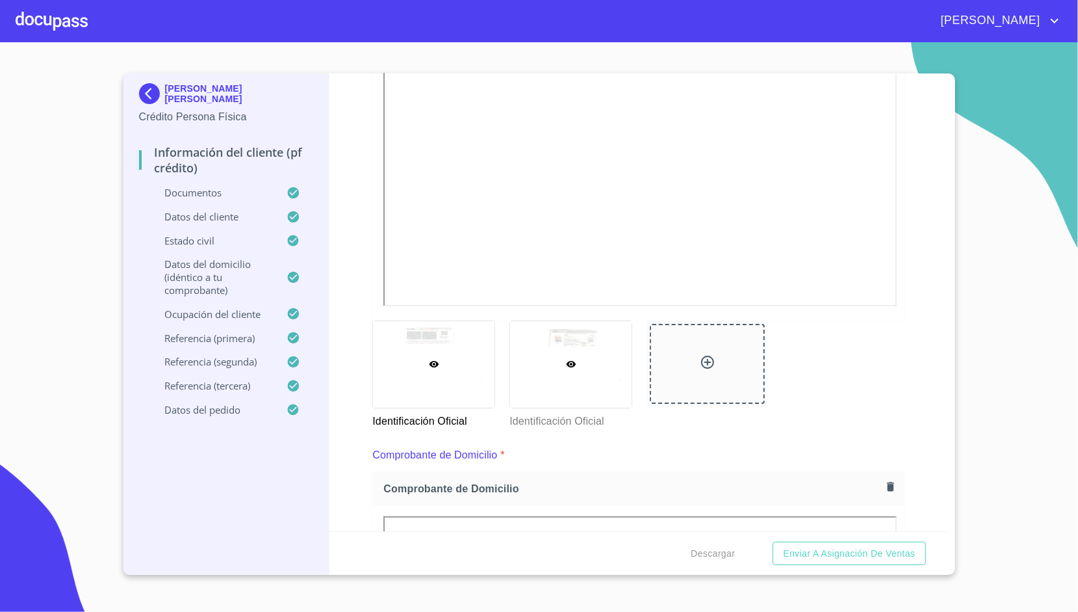
click at [577, 397] on div at bounding box center [571, 364] width 122 height 86
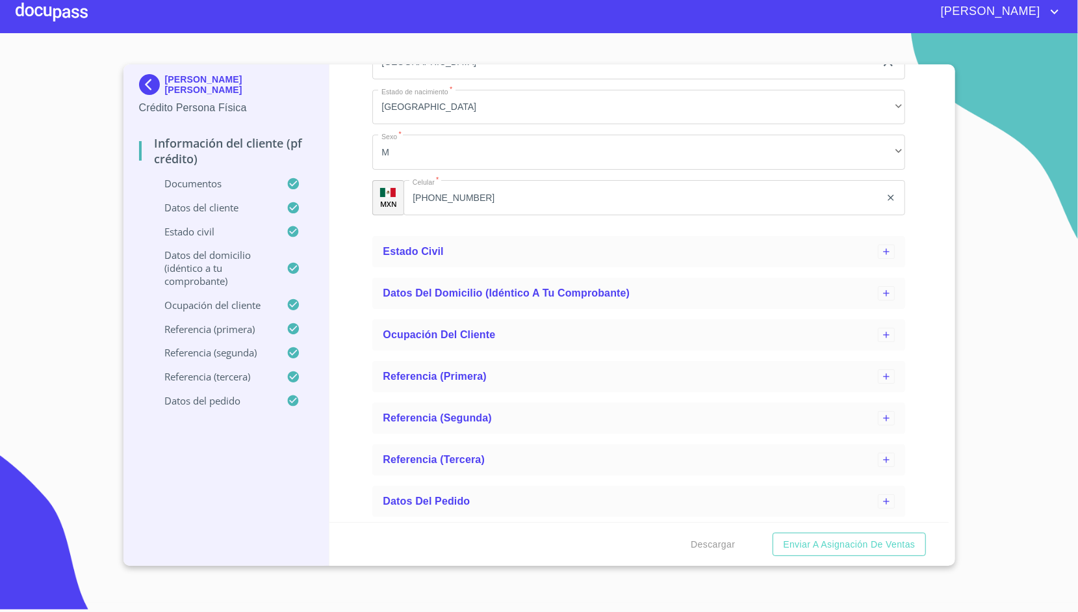
scroll to position [3448, 0]
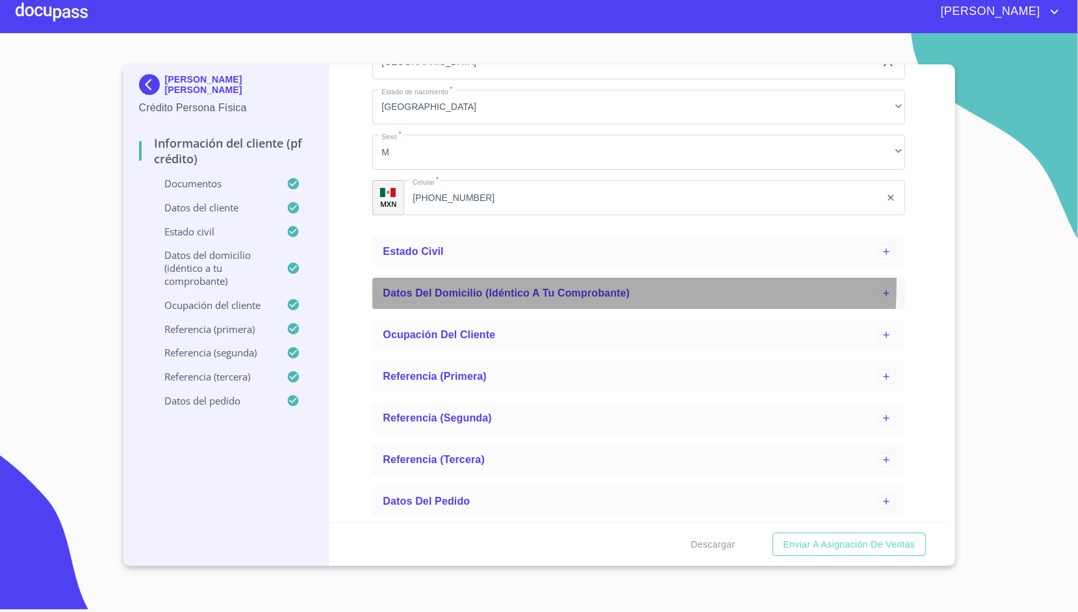
click at [449, 309] on div "Datos del domicilio (idéntico a tu comprobante)" at bounding box center [638, 293] width 533 height 31
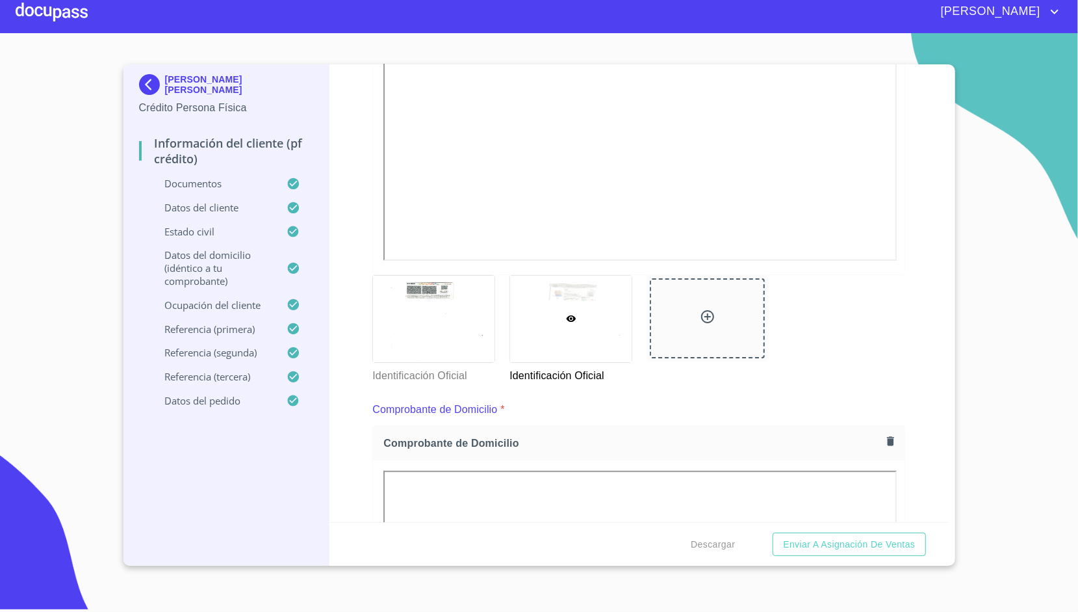
scroll to position [389, 0]
click at [454, 343] on div at bounding box center [434, 315] width 122 height 86
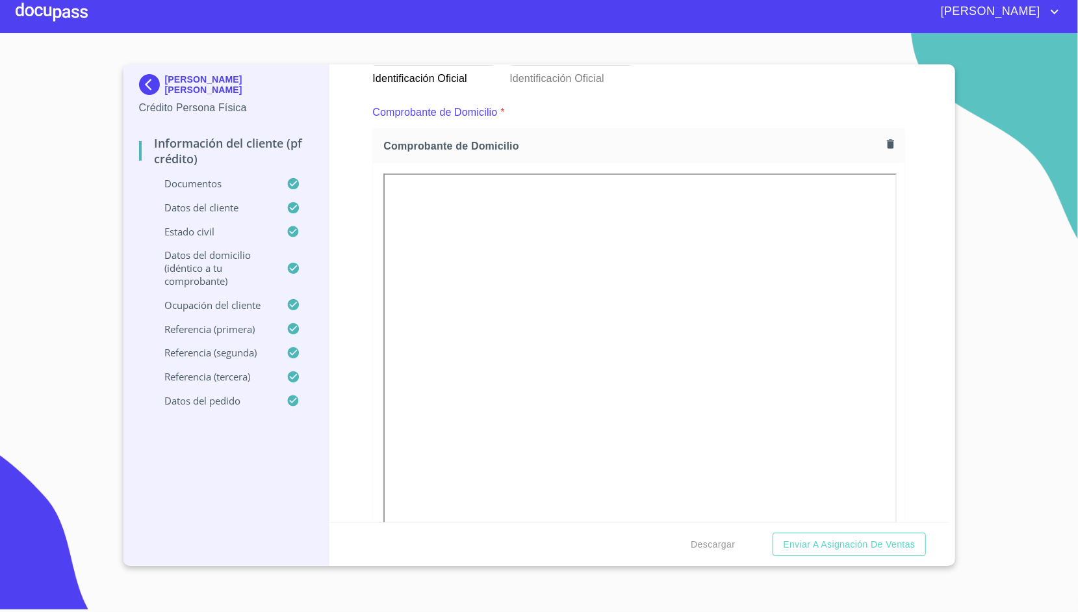
scroll to position [686, 0]
click at [971, 402] on section "[PERSON_NAME] [PERSON_NAME] Crédito Persona Física Información del cliente (PF …" at bounding box center [539, 317] width 1078 height 569
click at [887, 140] on icon "button" at bounding box center [890, 139] width 7 height 9
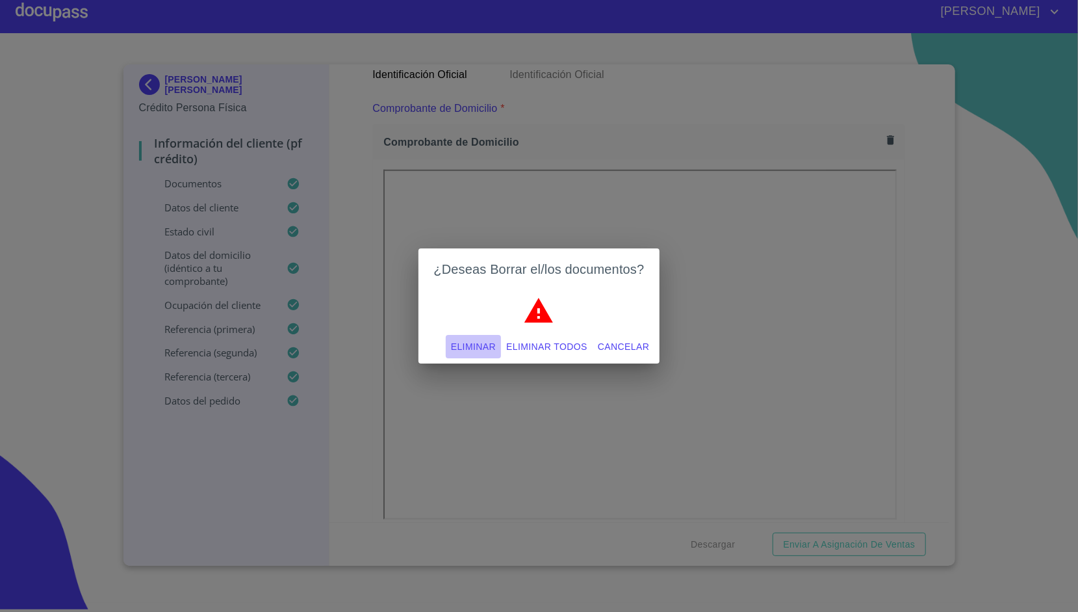
click at [494, 343] on span "Eliminar" at bounding box center [473, 347] width 45 height 16
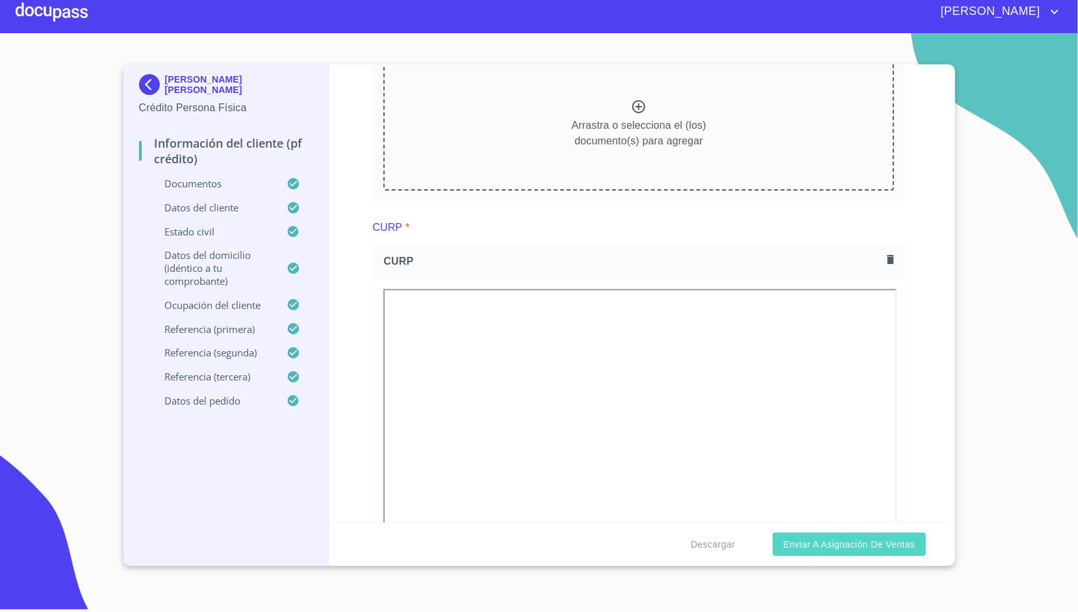
scroll to position [1820, 0]
click at [789, 534] on button "Enviar a Asignación de Ventas" at bounding box center [849, 544] width 153 height 24
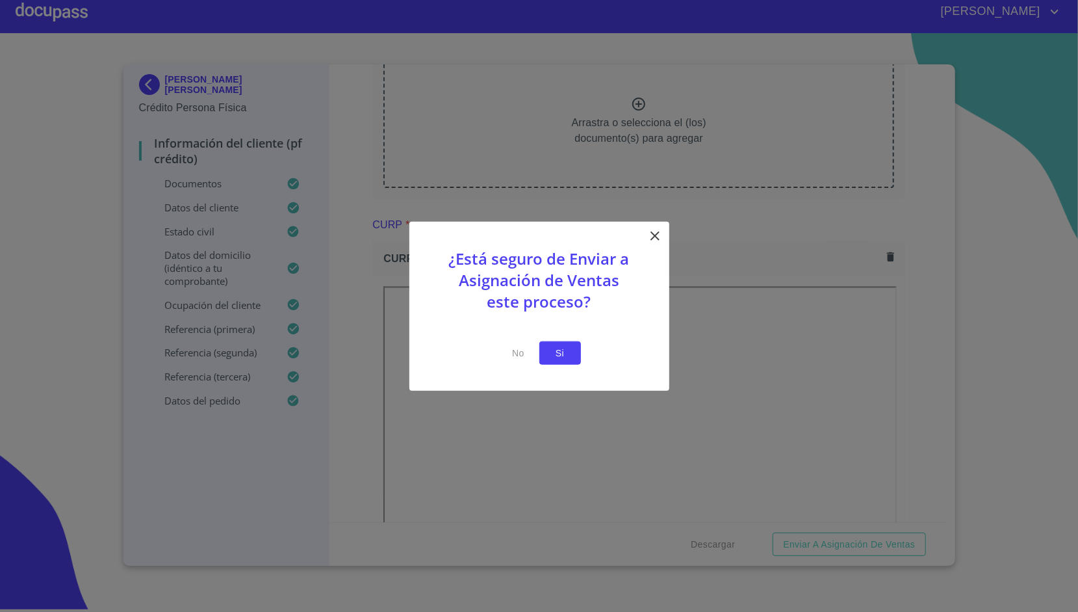
click at [562, 358] on span "Si" at bounding box center [560, 353] width 21 height 16
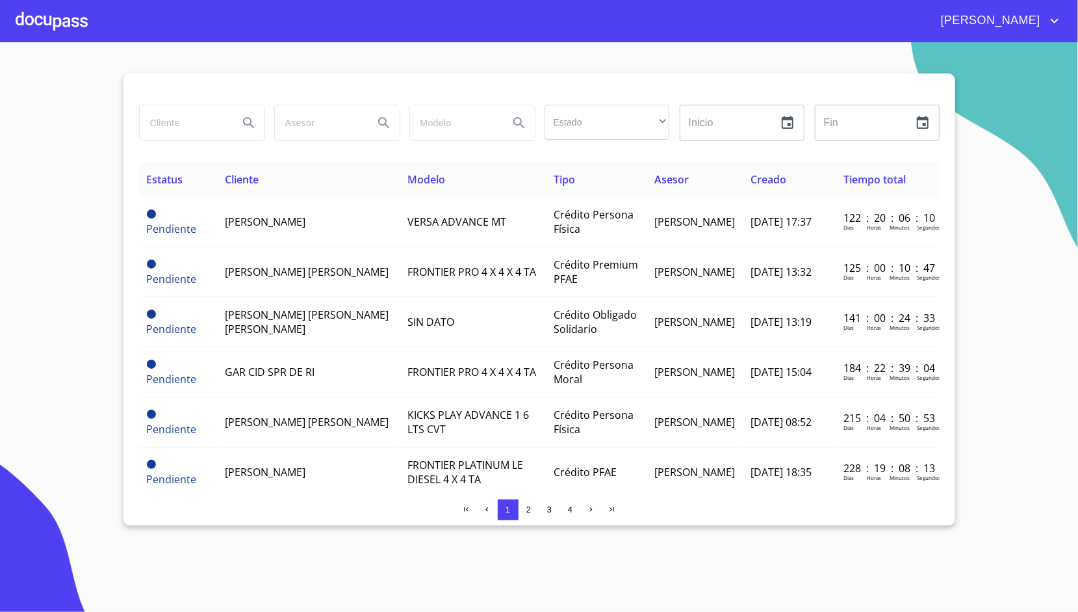
click at [58, 22] on div at bounding box center [52, 21] width 72 height 42
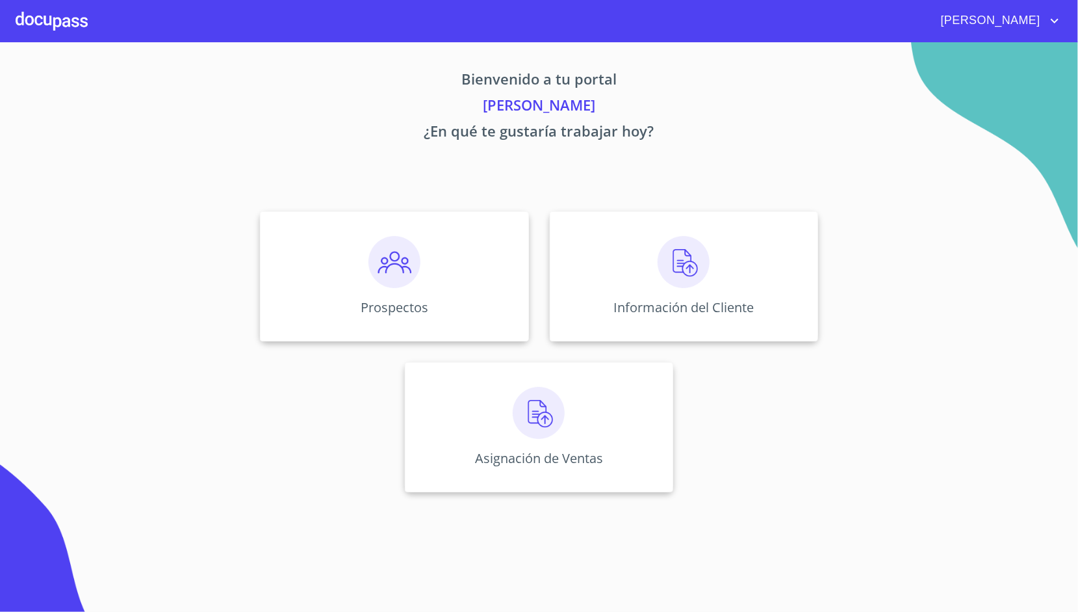
click at [567, 188] on div "Bienvenido a tu portal [PERSON_NAME] ¿En qué te gustaría trabajar hoy? Prospect…" at bounding box center [540, 271] width 832 height 458
click at [582, 224] on div "Información del Cliente" at bounding box center [684, 276] width 268 height 130
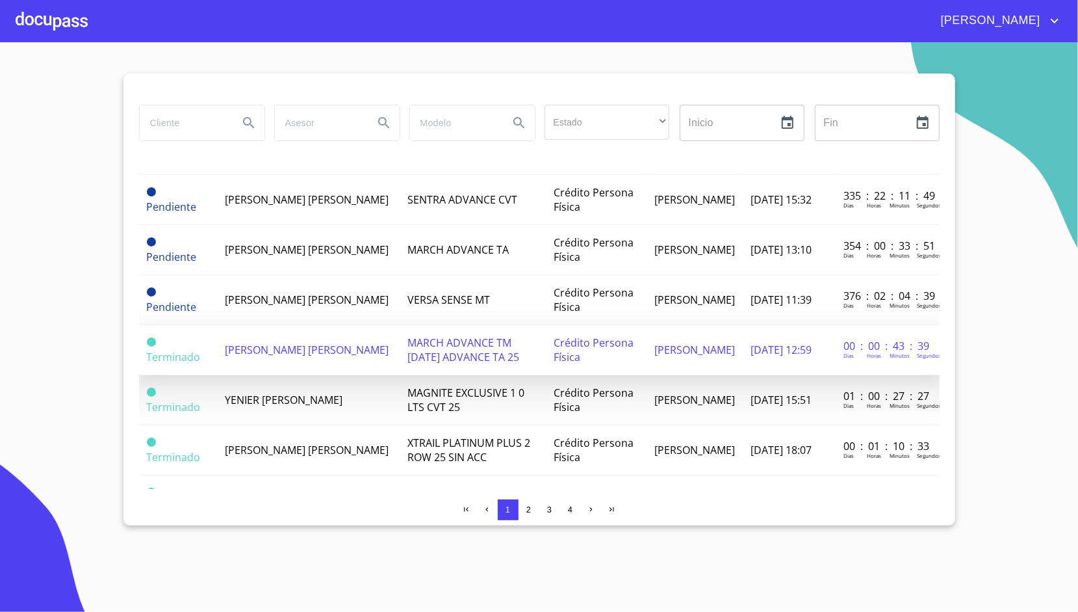
scroll to position [473, 0]
click at [314, 347] on span "[PERSON_NAME] [PERSON_NAME]" at bounding box center [307, 349] width 164 height 14
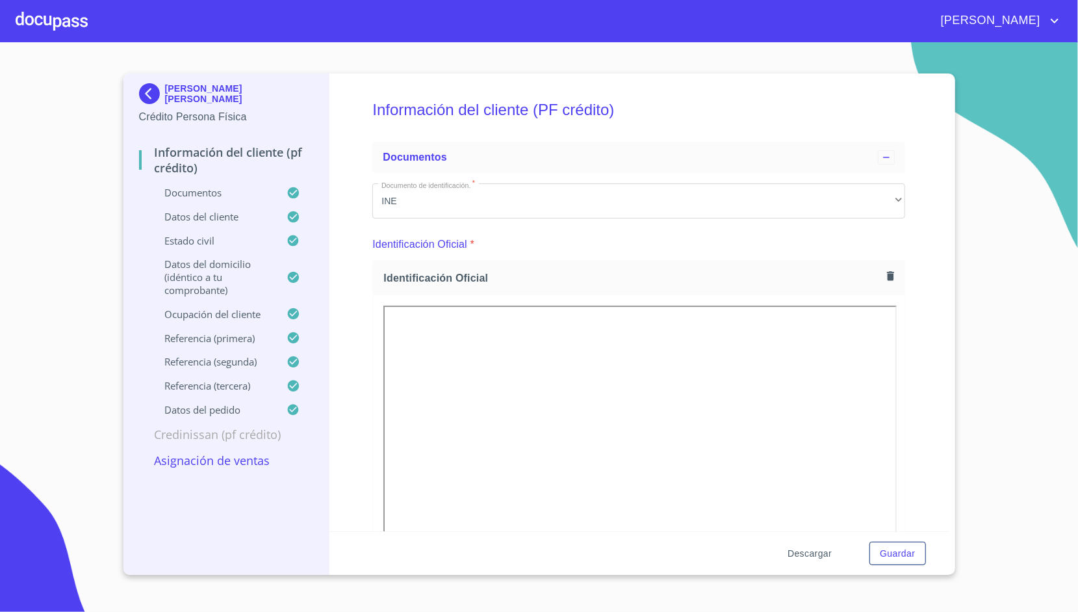
click at [801, 563] on button "Descargar" at bounding box center [810, 553] width 55 height 24
